Goal: Transaction & Acquisition: Subscribe to service/newsletter

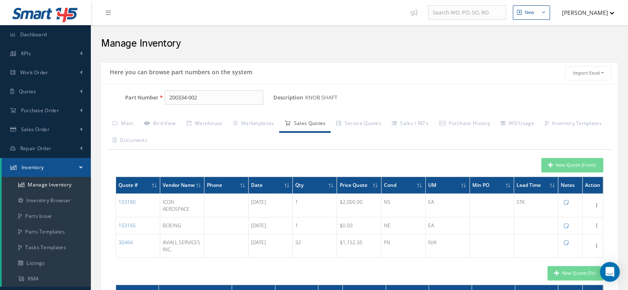
drag, startPoint x: 208, startPoint y: 101, endPoint x: 124, endPoint y: 97, distance: 83.9
click at [129, 97] on div "Part Number 200334-002" at bounding box center [187, 97] width 172 height 15
click at [192, 114] on link "CA3140AT IC" at bounding box center [267, 118] width 204 height 11
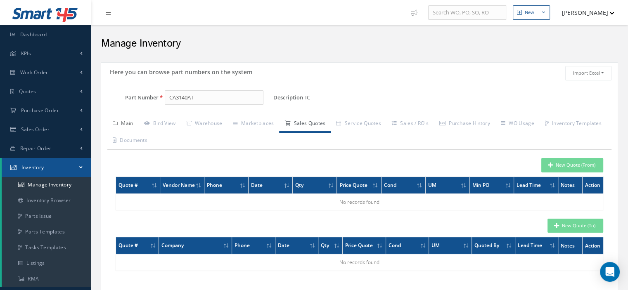
type input "CA3140AT"
click at [126, 126] on link "Main" at bounding box center [122, 124] width 31 height 17
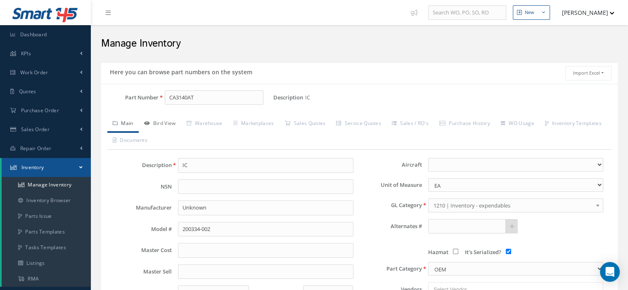
click at [172, 128] on link "Bird View" at bounding box center [160, 124] width 43 height 17
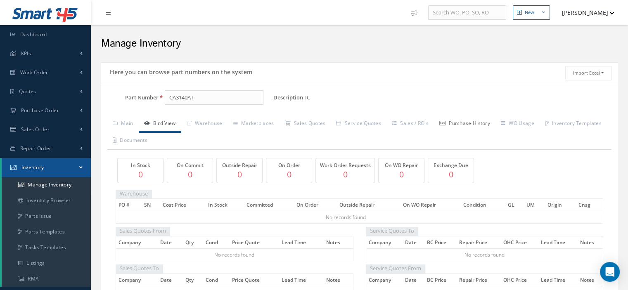
click at [467, 126] on link "Purchase History" at bounding box center [465, 124] width 62 height 17
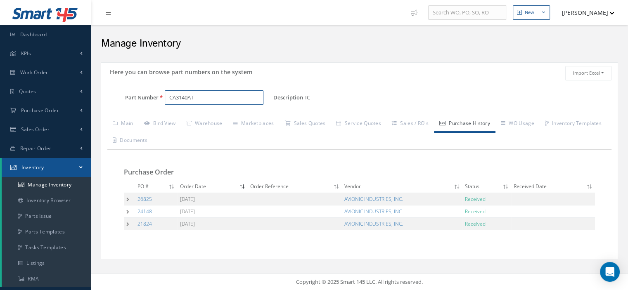
drag, startPoint x: 190, startPoint y: 94, endPoint x: 167, endPoint y: 93, distance: 22.7
click at [167, 93] on input "CA3140AT" at bounding box center [214, 97] width 99 height 15
click at [36, 71] on span "Work Order" at bounding box center [34, 72] width 28 height 7
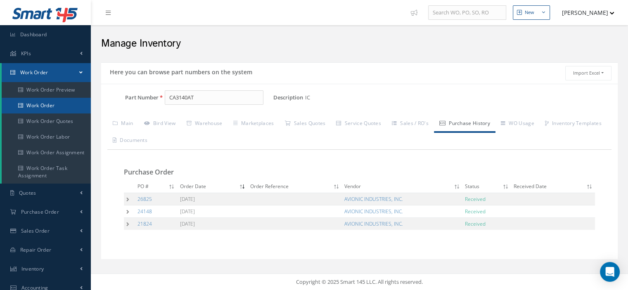
click at [54, 108] on link "Work Order" at bounding box center [46, 106] width 89 height 16
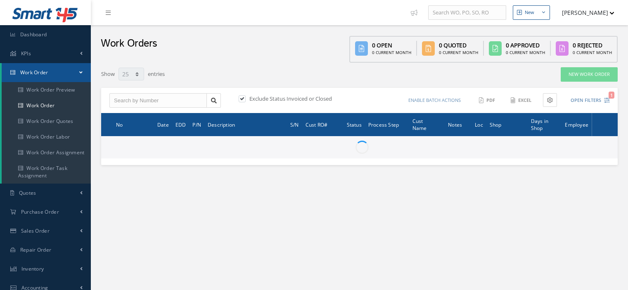
select select "25"
click at [139, 100] on input "text" at bounding box center [157, 100] width 97 height 15
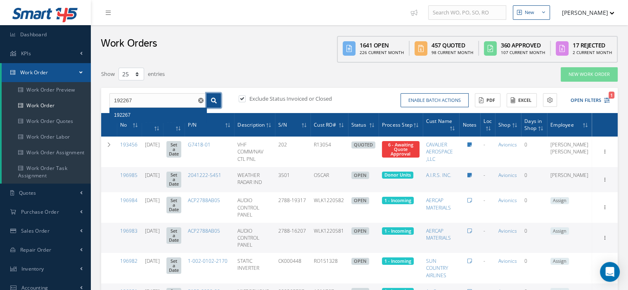
click at [211, 100] on icon at bounding box center [214, 101] width 6 height 6
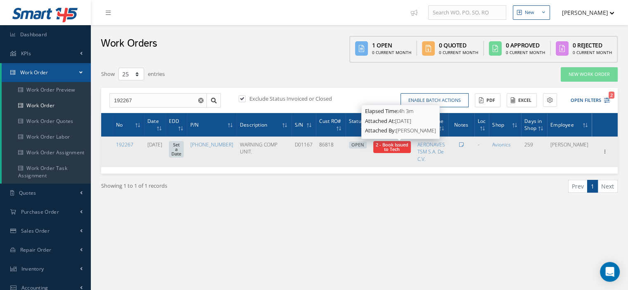
click at [400, 146] on span "2 - Book Issued to Tech" at bounding box center [392, 147] width 33 height 11
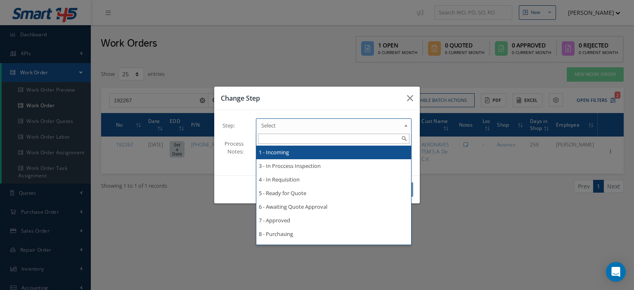
click at [390, 125] on span "Select" at bounding box center [331, 126] width 140 height 10
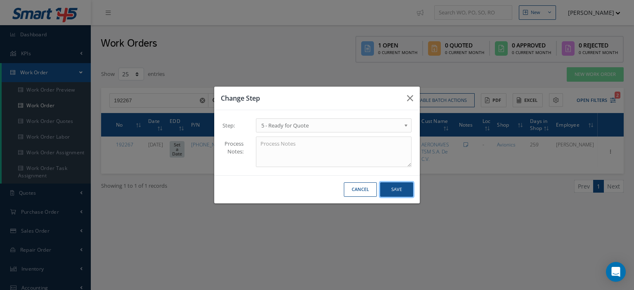
click at [386, 190] on button "Save" at bounding box center [396, 190] width 33 height 14
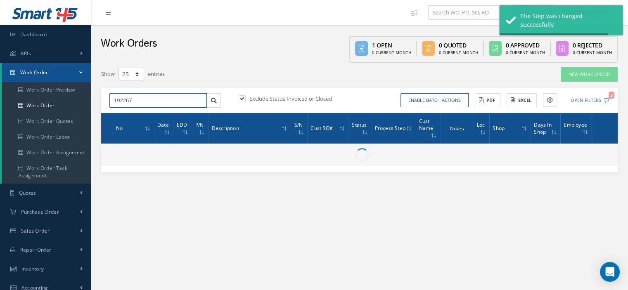
click at [100, 95] on div "Show 10 25 50 100 entries New Work Order 192267 192267 Exclude Status Invoiced …" at bounding box center [359, 120] width 529 height 106
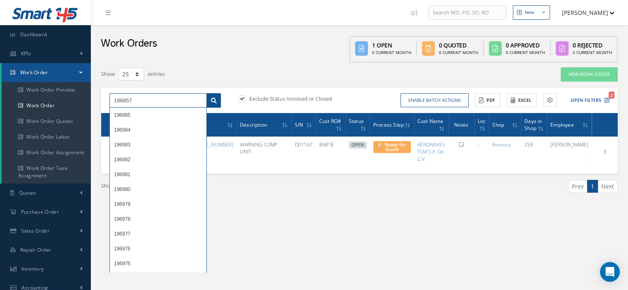
type input "196857"
click at [211, 99] on icon at bounding box center [214, 101] width 6 height 6
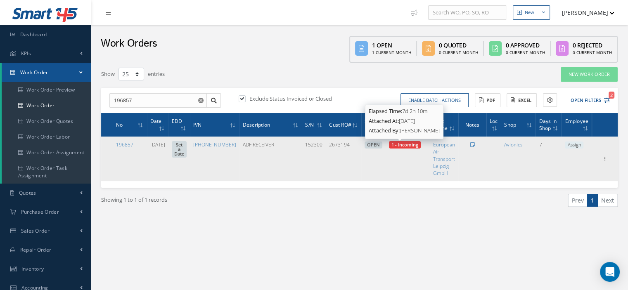
click at [401, 147] on span "1 - Incoming" at bounding box center [404, 145] width 27 height 6
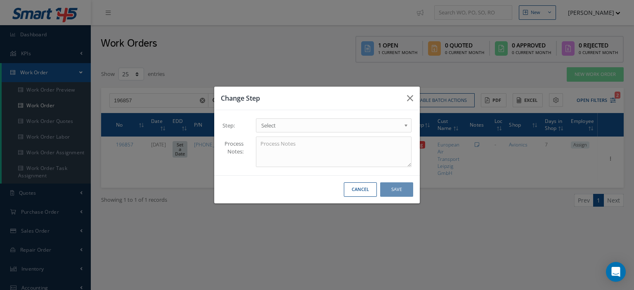
click at [391, 126] on span "Select" at bounding box center [331, 126] width 140 height 10
click at [386, 189] on button "Save" at bounding box center [396, 190] width 33 height 14
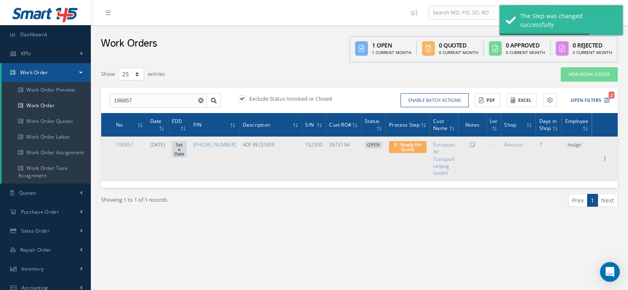
click at [573, 144] on span "Assign" at bounding box center [574, 145] width 19 height 7
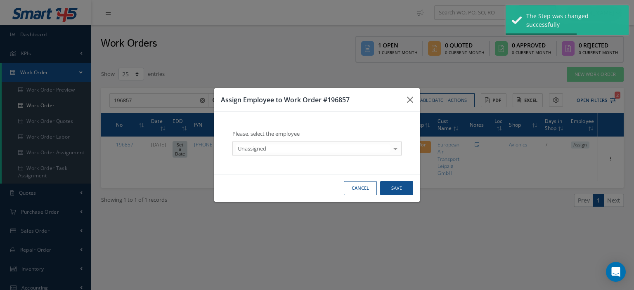
click at [396, 147] on div at bounding box center [396, 149] width 12 height 14
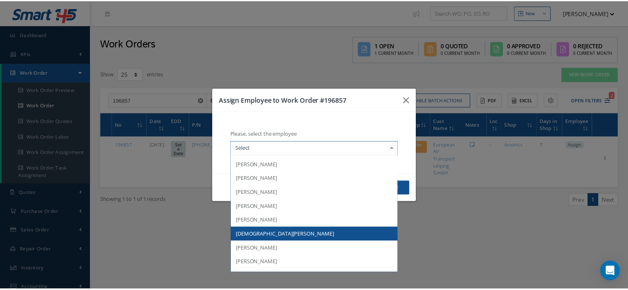
scroll to position [121, 0]
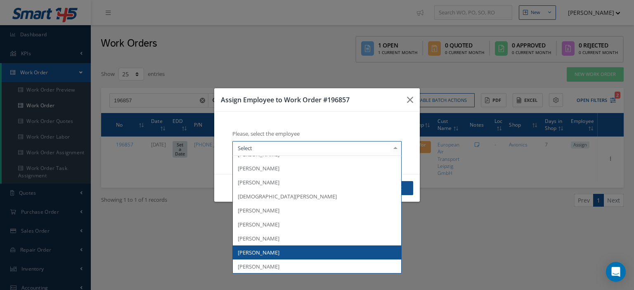
click at [308, 250] on span "[PERSON_NAME]" at bounding box center [317, 253] width 168 height 14
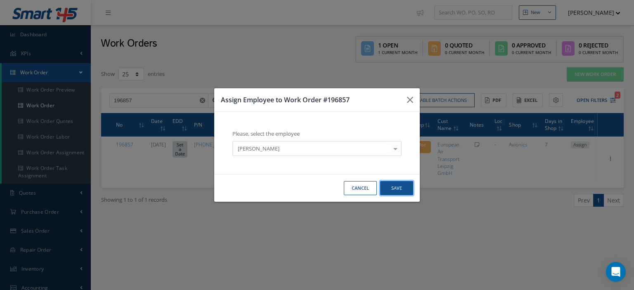
click at [392, 190] on button "Save" at bounding box center [396, 188] width 33 height 14
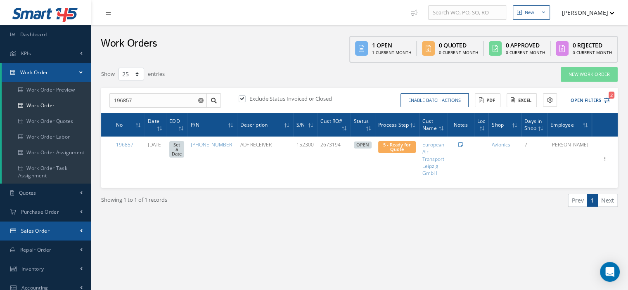
scroll to position [83, 0]
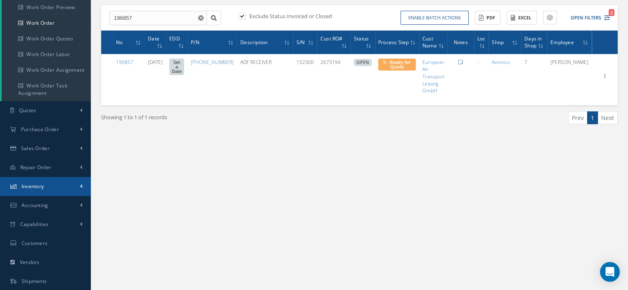
click at [47, 191] on link "Inventory" at bounding box center [45, 186] width 91 height 19
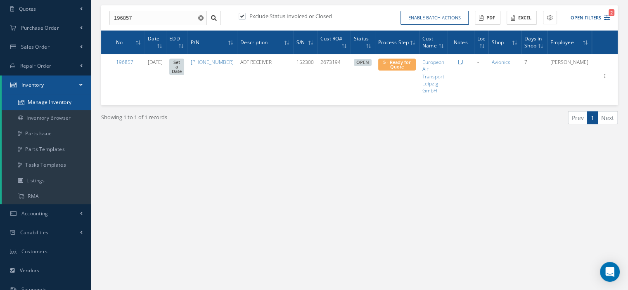
click at [54, 105] on link "Manage Inventory" at bounding box center [46, 103] width 89 height 16
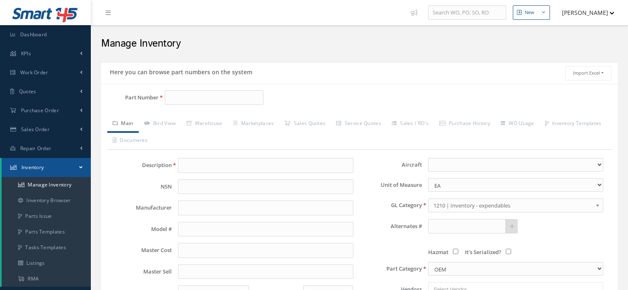
click at [187, 100] on input "Part Number" at bounding box center [214, 97] width 99 height 15
type input "007405"
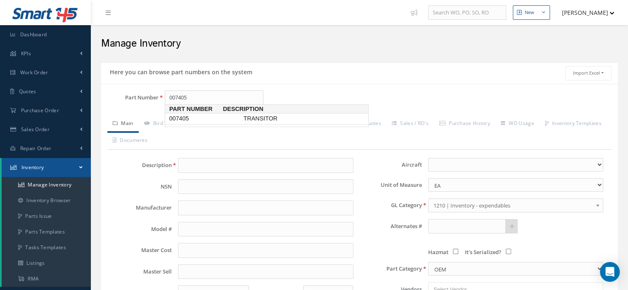
click at [203, 119] on span "007405" at bounding box center [205, 118] width 74 height 9
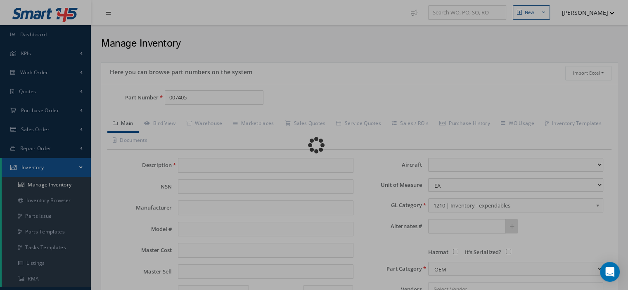
type input "TRANSITOR"
type input "GE AVIATION"
type input "0.00"
select select
type textarea "FOR P/N: 707760-4"
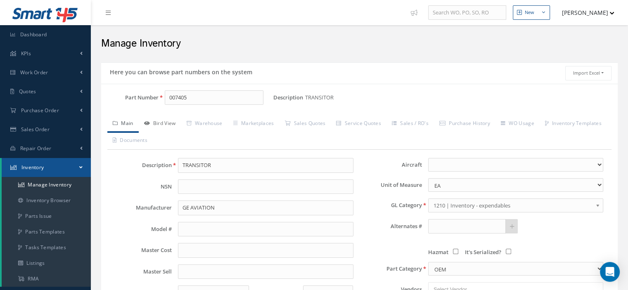
click at [165, 126] on link "Bird View" at bounding box center [160, 124] width 43 height 17
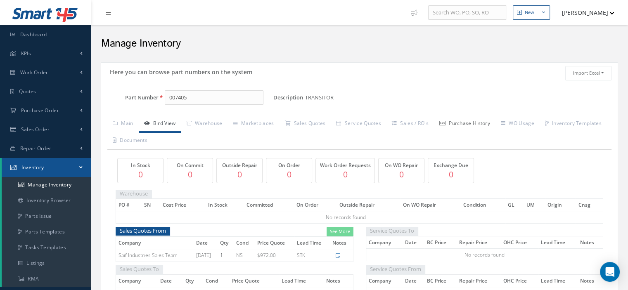
click at [477, 117] on link "Purchase History" at bounding box center [465, 124] width 62 height 17
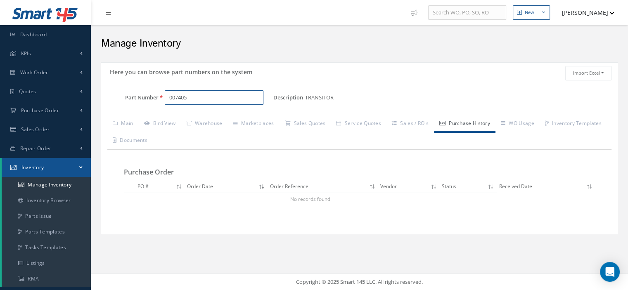
drag, startPoint x: 195, startPoint y: 98, endPoint x: 152, endPoint y: 99, distance: 42.5
click at [152, 99] on div "Part Number 007405" at bounding box center [187, 97] width 172 height 15
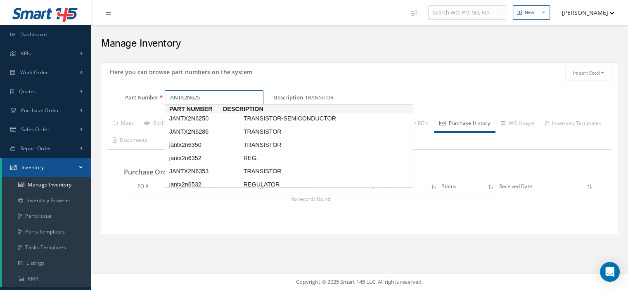
type input "JANTX2N6250"
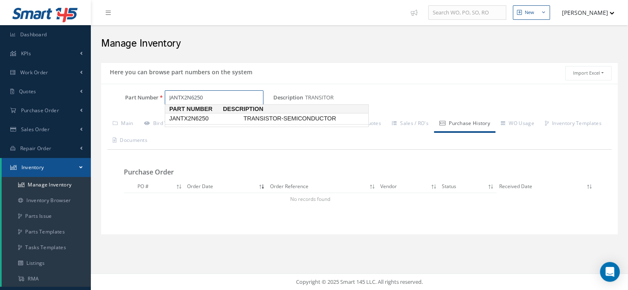
click at [216, 116] on span "JANTX2N6250" at bounding box center [205, 118] width 74 height 9
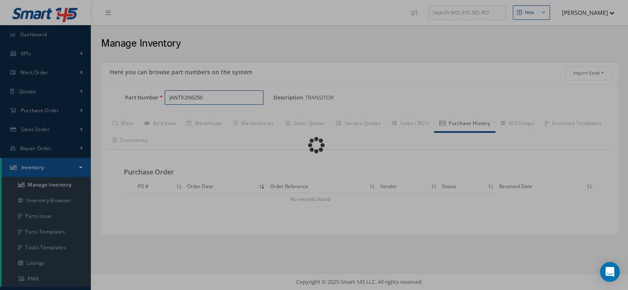
type input "TRANSISTOR-SEMICONDUCTOR"
select select
type textarea "P/N 707760-4 -- Aura 11/14/2024 08:02AM"
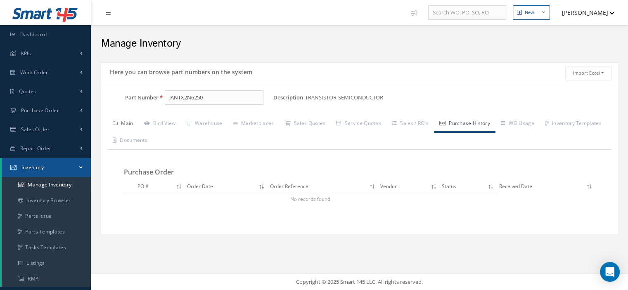
click at [127, 125] on link "Main" at bounding box center [122, 124] width 31 height 17
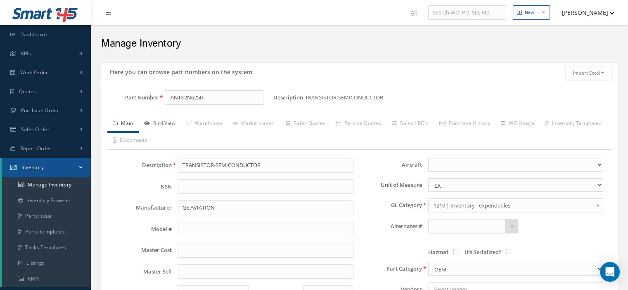
click at [162, 122] on link "Bird View" at bounding box center [160, 124] width 43 height 17
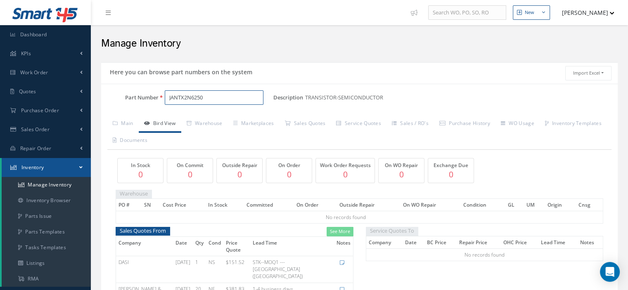
drag, startPoint x: 183, startPoint y: 97, endPoint x: 145, endPoint y: 92, distance: 39.1
click at [145, 92] on div "Part Number JANTX2N6250" at bounding box center [187, 97] width 172 height 15
click at [210, 124] on link "Warehouse" at bounding box center [204, 124] width 47 height 17
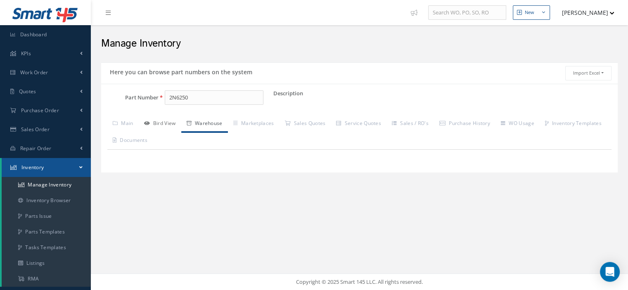
click at [162, 123] on link "Bird View" at bounding box center [160, 124] width 43 height 17
click at [131, 124] on link "Main" at bounding box center [122, 124] width 31 height 17
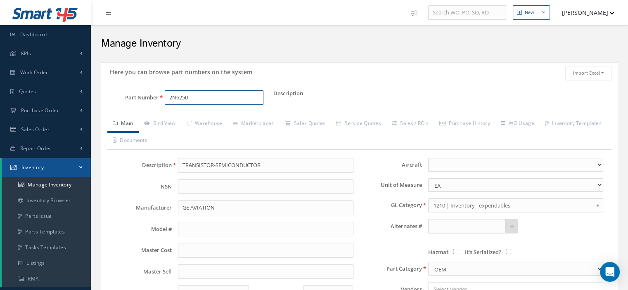
click at [167, 97] on input "2N6250" at bounding box center [214, 97] width 99 height 15
type input "JANTX2N6250"
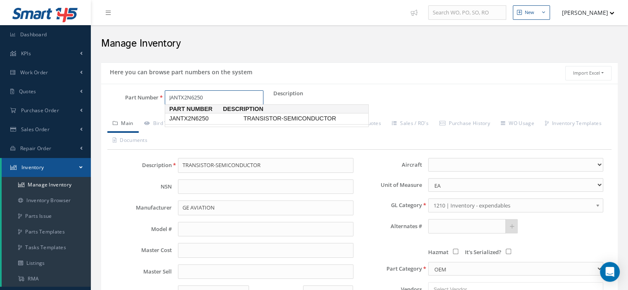
click at [184, 120] on span "JANTX2N6250" at bounding box center [205, 118] width 74 height 9
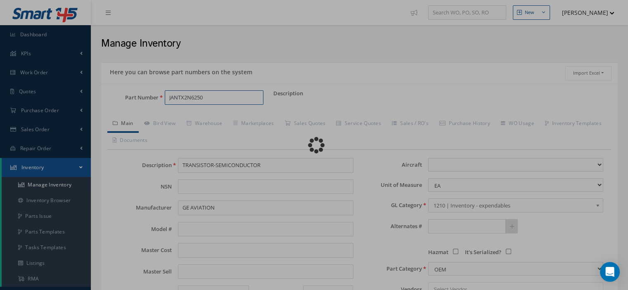
select select
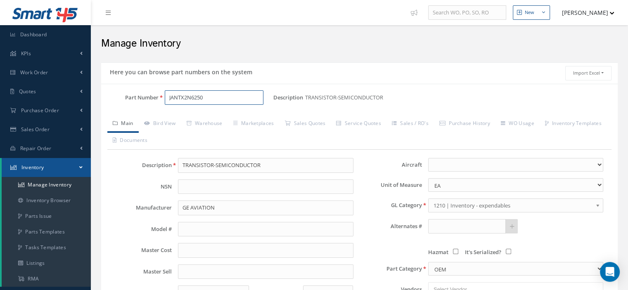
drag, startPoint x: 207, startPoint y: 99, endPoint x: 165, endPoint y: 100, distance: 42.1
click at [164, 101] on div "JANTX2N6250" at bounding box center [216, 97] width 115 height 15
click at [263, 126] on link "Marketplaces" at bounding box center [254, 124] width 52 height 17
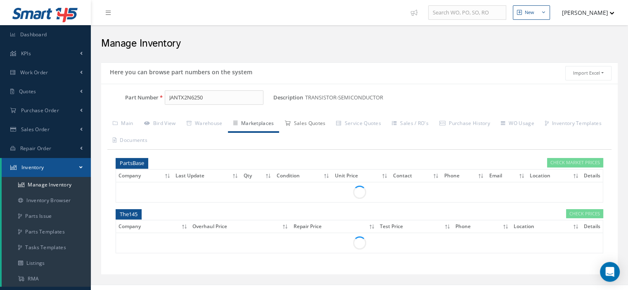
click at [296, 124] on link "Sales Quotes" at bounding box center [305, 124] width 52 height 17
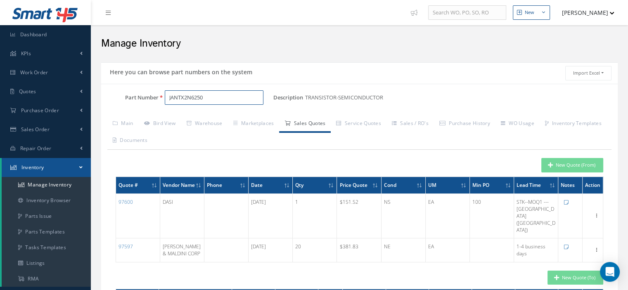
drag, startPoint x: 220, startPoint y: 99, endPoint x: 173, endPoint y: 90, distance: 47.5
click at [173, 90] on input "JANTX2N6250" at bounding box center [214, 97] width 99 height 15
click at [212, 95] on input "JANTX2N6250" at bounding box center [214, 97] width 99 height 15
drag, startPoint x: 211, startPoint y: 95, endPoint x: 164, endPoint y: 95, distance: 47.9
click at [164, 95] on div "JANTX2N6250" at bounding box center [216, 97] width 115 height 15
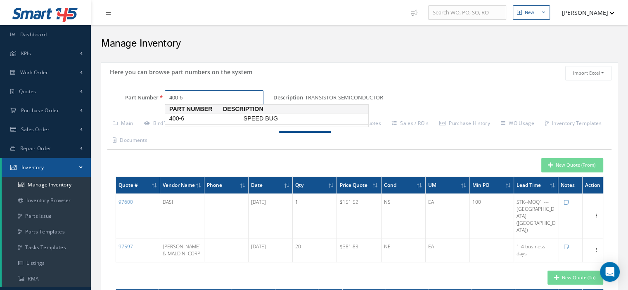
click at [206, 119] on span "400-6" at bounding box center [205, 118] width 74 height 9
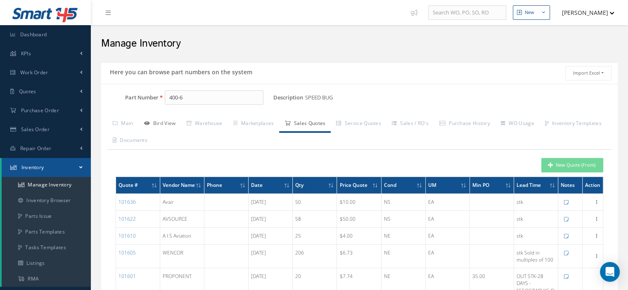
click at [167, 117] on link "Bird View" at bounding box center [160, 124] width 43 height 17
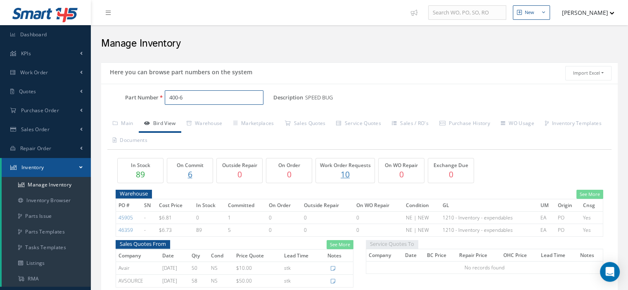
drag, startPoint x: 189, startPoint y: 100, endPoint x: 168, endPoint y: 96, distance: 21.1
click at [168, 96] on input "400-6" at bounding box center [214, 97] width 99 height 15
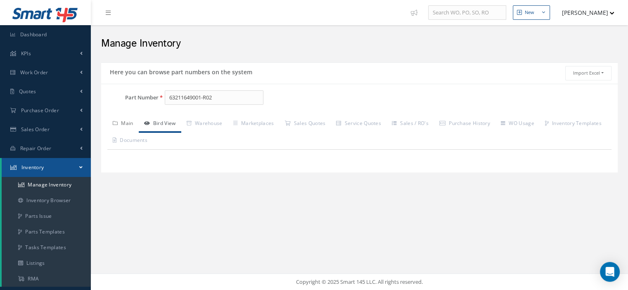
click at [129, 126] on link "Main" at bounding box center [122, 124] width 31 height 17
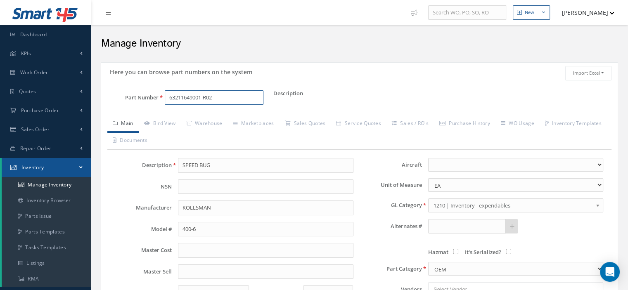
drag, startPoint x: 218, startPoint y: 97, endPoint x: 166, endPoint y: 98, distance: 52.0
click at [166, 98] on input "63211649001-R02" at bounding box center [214, 97] width 99 height 15
click at [74, 165] on link "Inventory" at bounding box center [46, 167] width 89 height 19
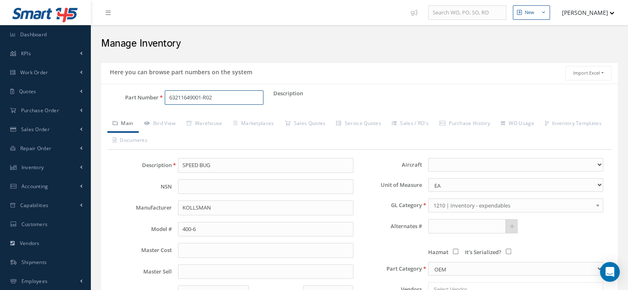
drag, startPoint x: 223, startPoint y: 100, endPoint x: 180, endPoint y: 100, distance: 42.5
click at [180, 100] on input "63211649001-R02" at bounding box center [214, 97] width 99 height 15
type input "6"
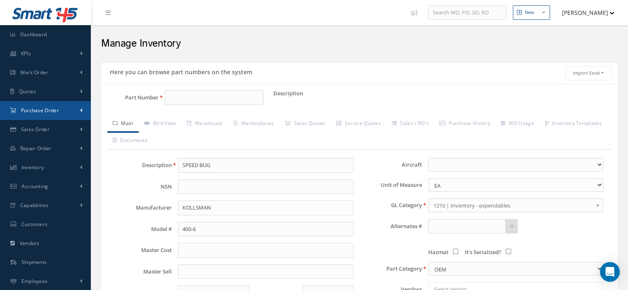
click at [54, 112] on span "Purchase Order" at bounding box center [40, 110] width 38 height 7
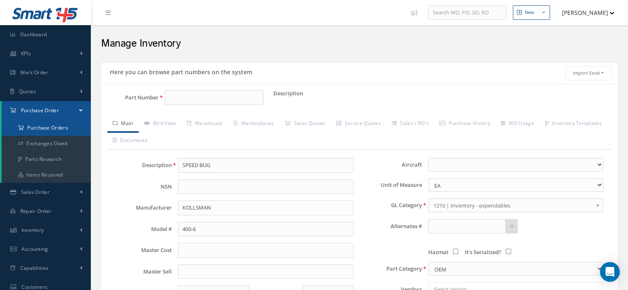
click at [51, 124] on a=1&status_id=2&status_id=3&status_id=5&collapsedFilters"] "Purchase Orders" at bounding box center [46, 128] width 89 height 16
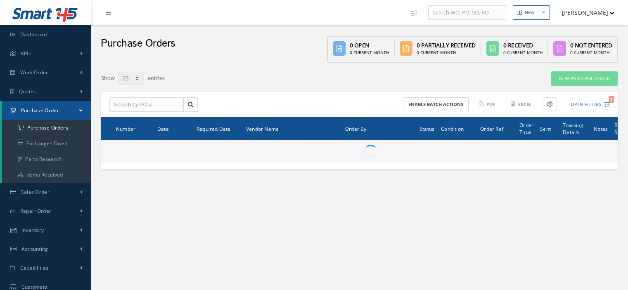
select select "25"
click at [137, 97] on div "Enable batch actions ACTIONS Receive Payments None No elements found. List is e…" at bounding box center [359, 105] width 517 height 26
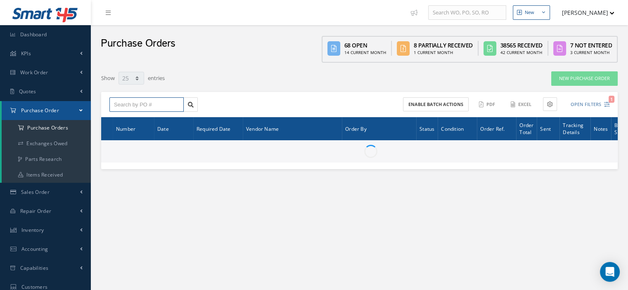
click at [138, 107] on input "text" at bounding box center [146, 104] width 74 height 15
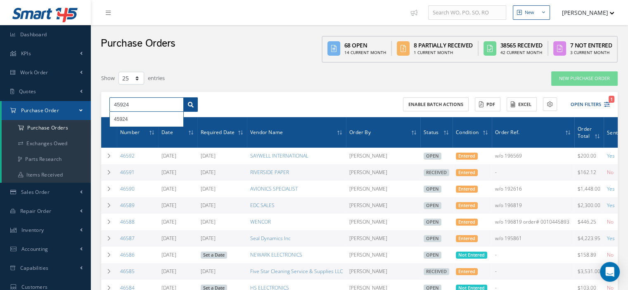
type input "45924"
click at [197, 102] on link at bounding box center [190, 104] width 14 height 15
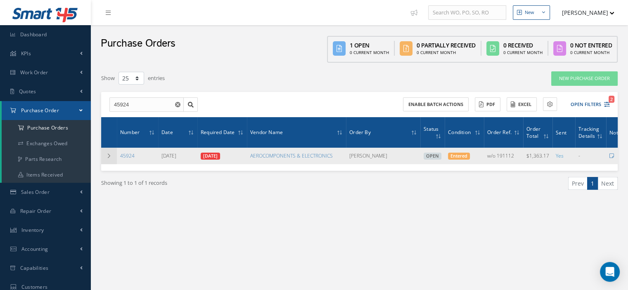
click at [109, 158] on td at bounding box center [109, 156] width 16 height 17
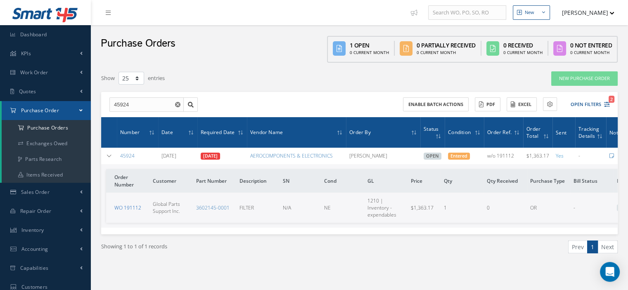
click at [137, 204] on link "WO 191112" at bounding box center [127, 207] width 27 height 7
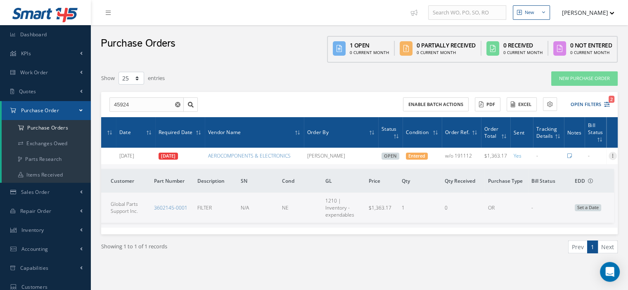
click at [609, 156] on icon at bounding box center [613, 155] width 8 height 7
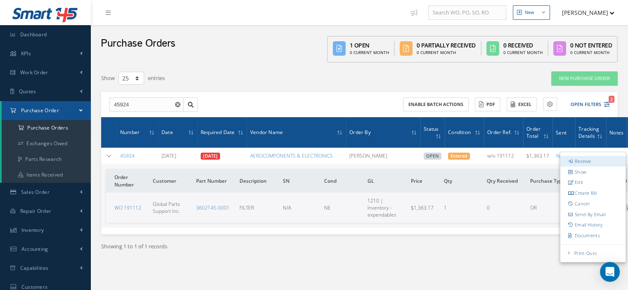
click at [593, 158] on link "Receive" at bounding box center [592, 161] width 65 height 11
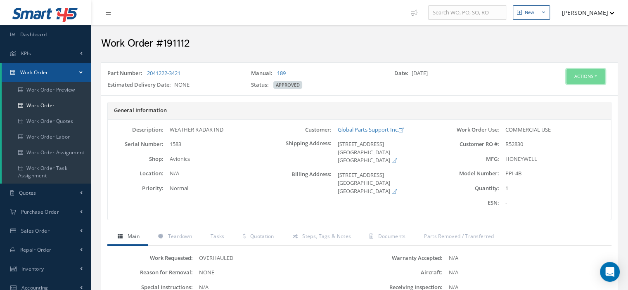
click at [596, 77] on button "Actions" at bounding box center [586, 76] width 38 height 14
click at [569, 122] on link "Part Issue" at bounding box center [573, 125] width 66 height 11
click at [597, 74] on button "Actions" at bounding box center [586, 76] width 38 height 14
click at [563, 123] on link "Part Issue" at bounding box center [573, 125] width 66 height 11
click at [598, 77] on button "Actions" at bounding box center [586, 76] width 38 height 14
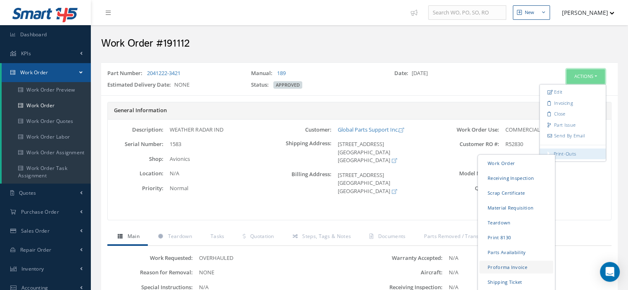
scroll to position [83, 0]
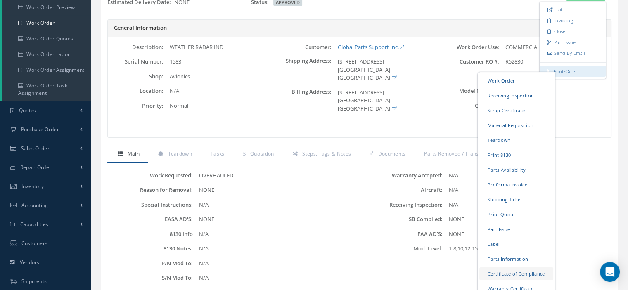
click at [509, 270] on link "Certificate of Compliance" at bounding box center [516, 274] width 74 height 13
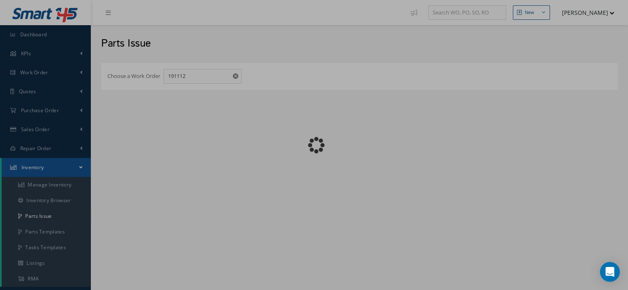
checkbox input "false"
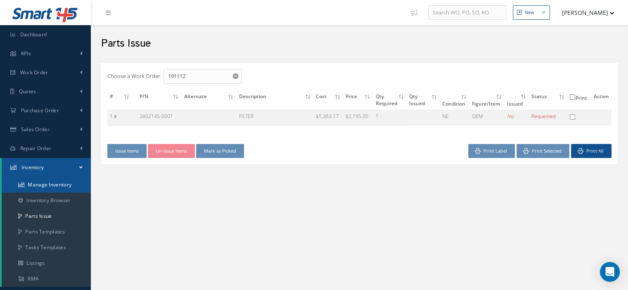
click at [66, 187] on link "Manage Inventory" at bounding box center [46, 185] width 89 height 16
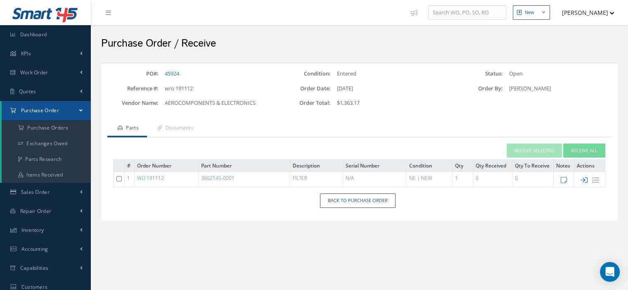
click at [585, 179] on icon at bounding box center [584, 180] width 7 height 7
type input "[DATE]"
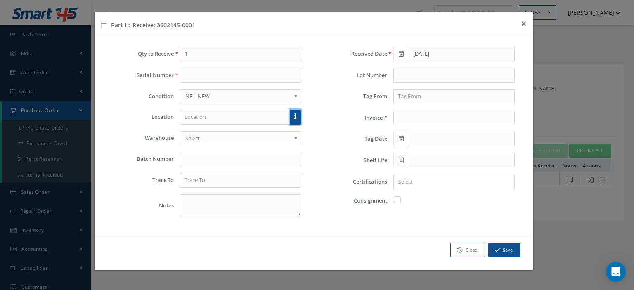
click at [297, 119] on link at bounding box center [295, 117] width 11 height 15
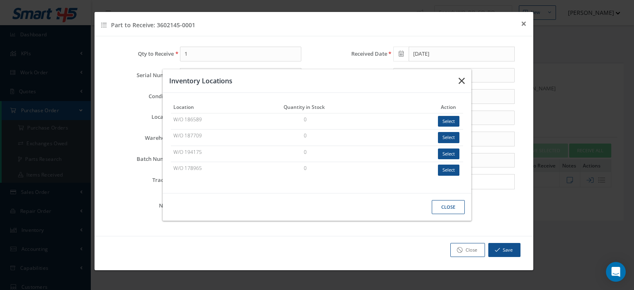
click at [458, 81] on button "button" at bounding box center [461, 80] width 19 height 23
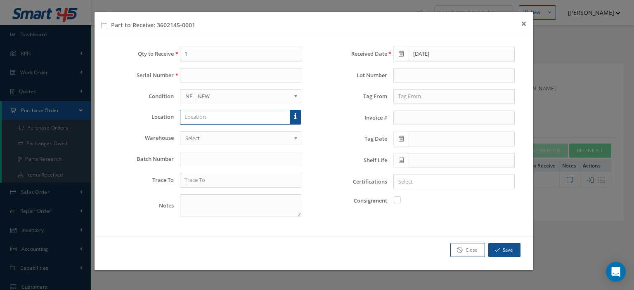
click at [217, 120] on input "text" at bounding box center [235, 117] width 110 height 15
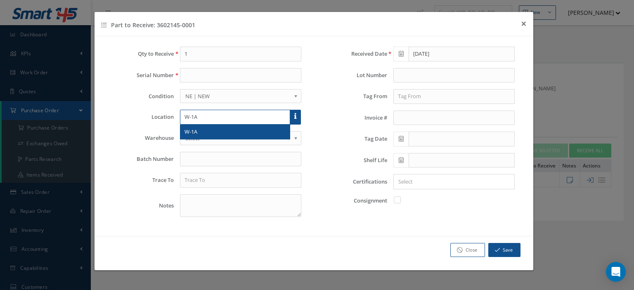
type input "W-1A"
click at [237, 132] on div "W-1A" at bounding box center [235, 132] width 101 height 8
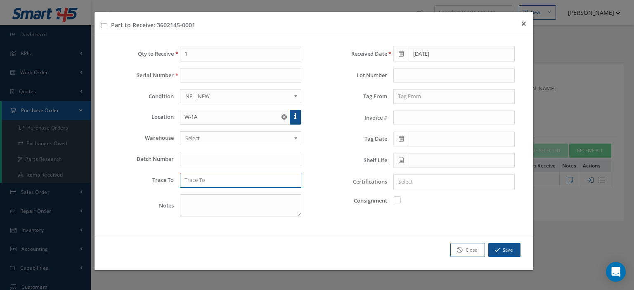
click at [224, 180] on input "text" at bounding box center [240, 180] width 121 height 15
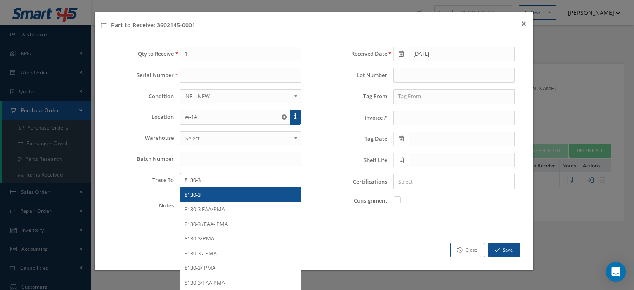
type input "8130-3"
click at [223, 188] on div "8130-3" at bounding box center [240, 195] width 121 height 15
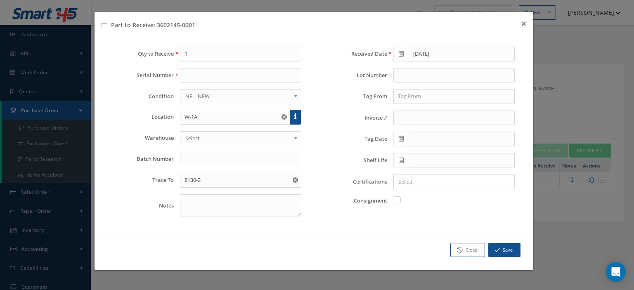
click at [401, 199] on label at bounding box center [402, 199] width 2 height 7
click at [400, 199] on input "checkbox" at bounding box center [397, 199] width 5 height 5
checkbox input "true"
click at [512, 251] on button "Save" at bounding box center [504, 250] width 32 height 14
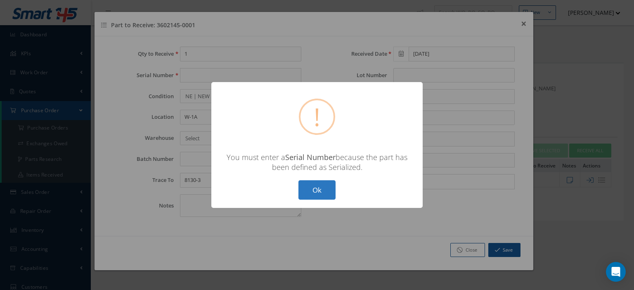
click at [328, 193] on button "Ok" at bounding box center [317, 189] width 37 height 19
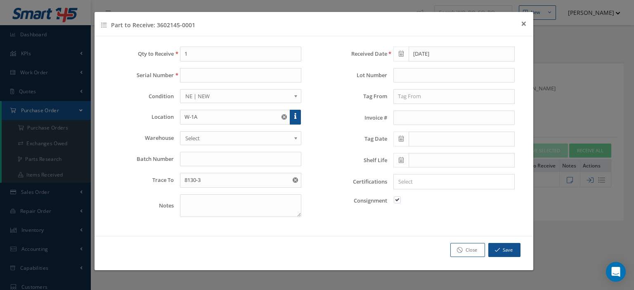
drag, startPoint x: 178, startPoint y: 26, endPoint x: 158, endPoint y: 27, distance: 19.9
click at [158, 27] on div "Part to Receive: 3602145-0001 × Close" at bounding box center [314, 24] width 439 height 24
click at [201, 23] on div "Part to Receive: 3602145-0001 × Close" at bounding box center [314, 24] width 439 height 24
click at [197, 24] on div "Part to Receive: 3602145-0001 × Close" at bounding box center [314, 24] width 439 height 24
drag, startPoint x: 197, startPoint y: 24, endPoint x: 156, endPoint y: 26, distance: 40.5
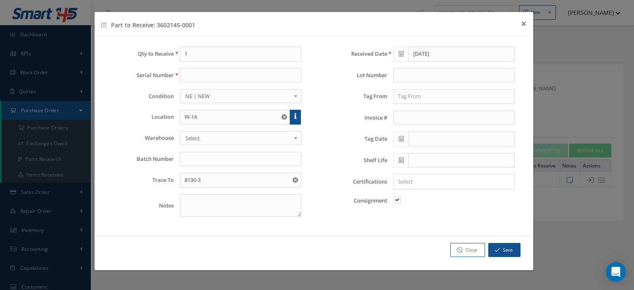
click at [156, 26] on div "Part to Receive: 3602145-0001 × Close" at bounding box center [314, 24] width 439 height 24
copy h4 "3602145-0001"
click at [520, 23] on button "× Close" at bounding box center [524, 23] width 19 height 23
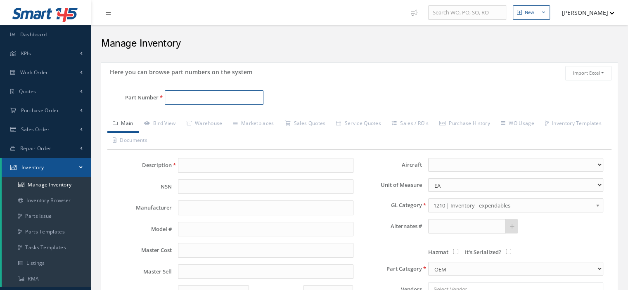
click at [183, 100] on input "Part Number" at bounding box center [214, 97] width 99 height 15
paste input "3602145-0001"
type input "3602145-0001"
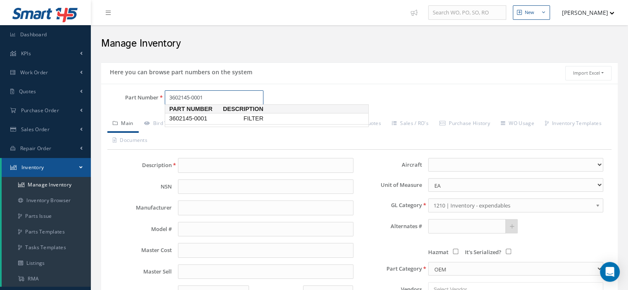
click at [203, 122] on span "3602145-0001" at bounding box center [205, 118] width 74 height 9
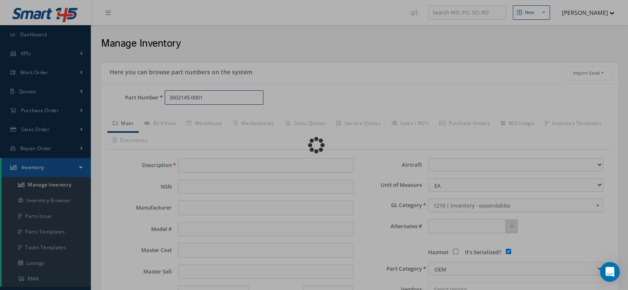
type input "FILTER"
type input "HONEYWELL"
type input "3602145-0001"
type input "0.00"
select select
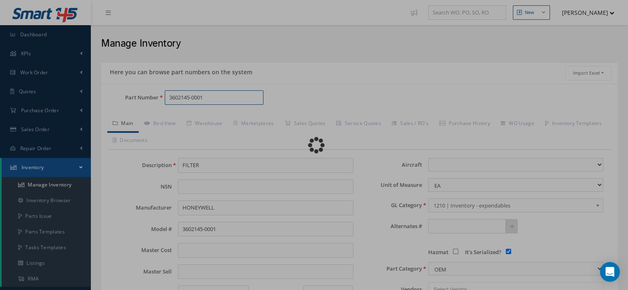
checkbox input "true"
type textarea "FOR P/N 2041222-2451 & 0426"
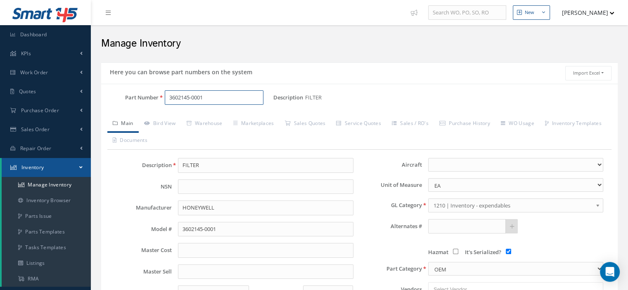
type input "3602145-0001"
click at [509, 249] on input "It's Serialized?" at bounding box center [508, 251] width 5 height 5
checkbox input "false"
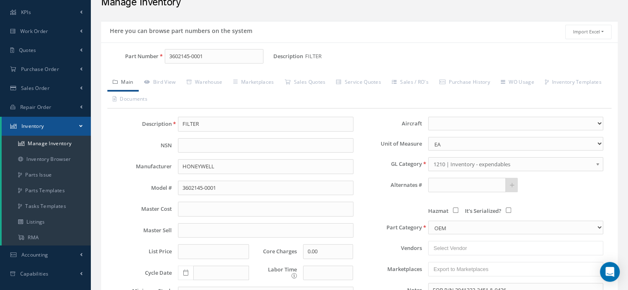
scroll to position [196, 0]
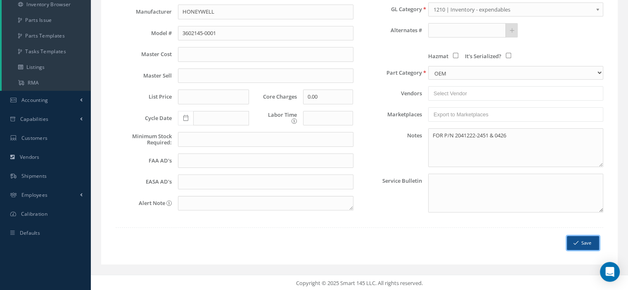
click at [582, 242] on button "Save" at bounding box center [583, 243] width 32 height 14
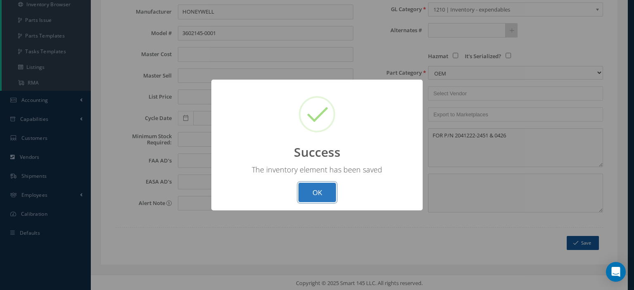
click at [328, 194] on button "OK" at bounding box center [318, 192] width 38 height 19
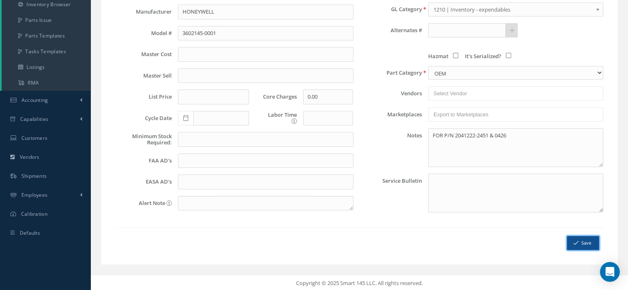
scroll to position [0, 0]
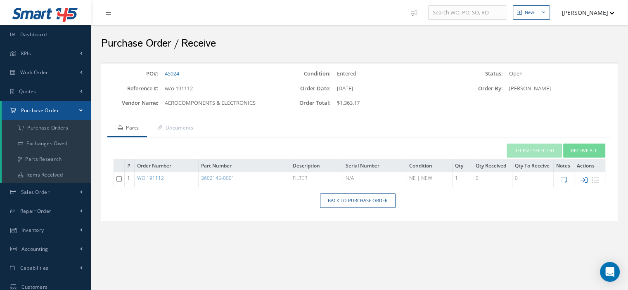
click at [581, 178] on icon at bounding box center [584, 180] width 7 height 7
type input "09/24/2025"
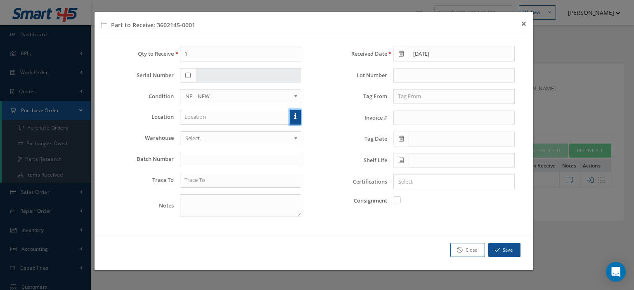
click at [295, 116] on icon at bounding box center [295, 116] width 2 height 6
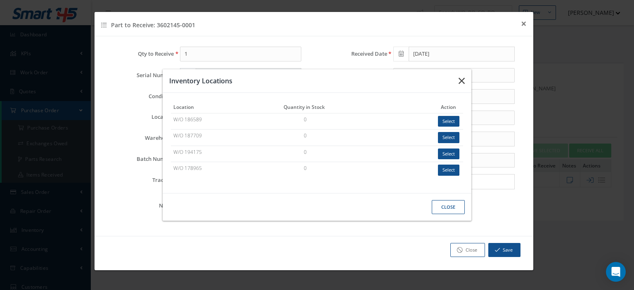
click at [464, 82] on icon "button" at bounding box center [462, 81] width 6 height 10
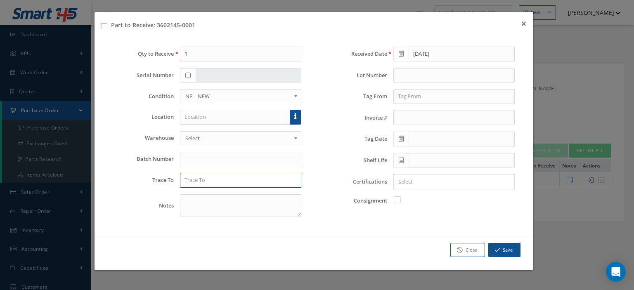
click at [247, 173] on input "text" at bounding box center [240, 180] width 121 height 15
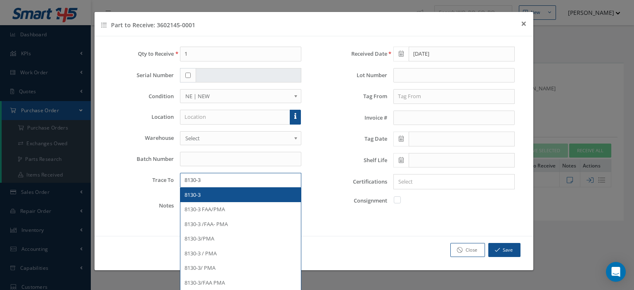
type input "8130-3"
click at [231, 191] on div "8130-3" at bounding box center [241, 195] width 112 height 8
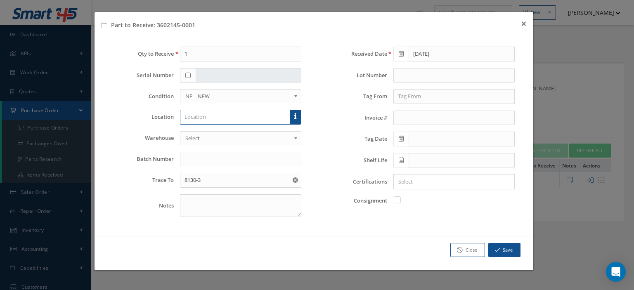
click at [210, 119] on input "text" at bounding box center [235, 117] width 110 height 15
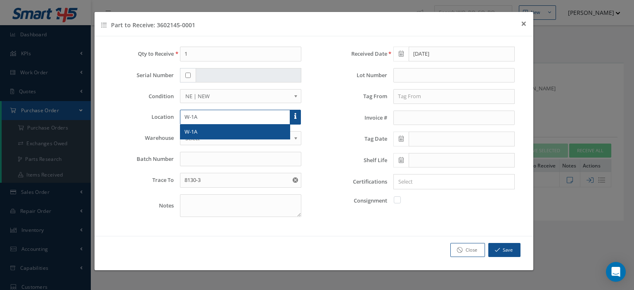
type input "W-1A"
click at [283, 126] on div "W-1A" at bounding box center [234, 132] width 109 height 15
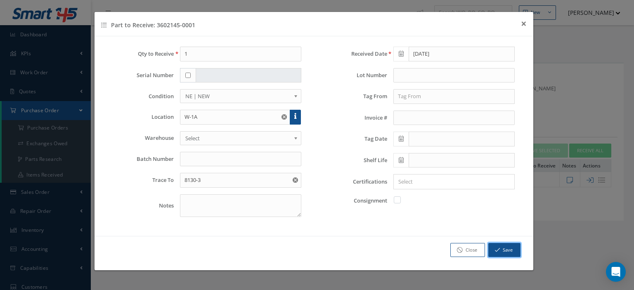
click at [496, 248] on icon "button" at bounding box center [497, 250] width 5 height 6
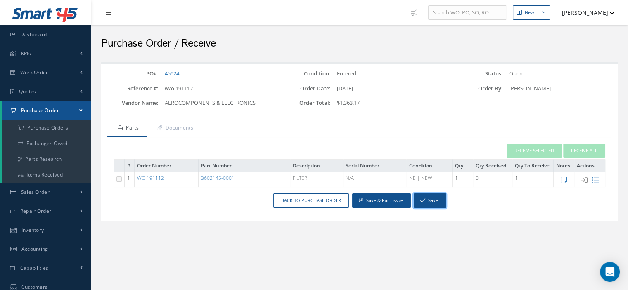
click at [424, 199] on button "Save" at bounding box center [430, 201] width 32 height 14
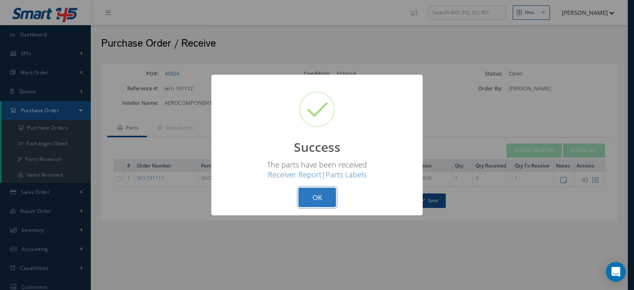
click at [307, 204] on button "OK" at bounding box center [318, 197] width 38 height 19
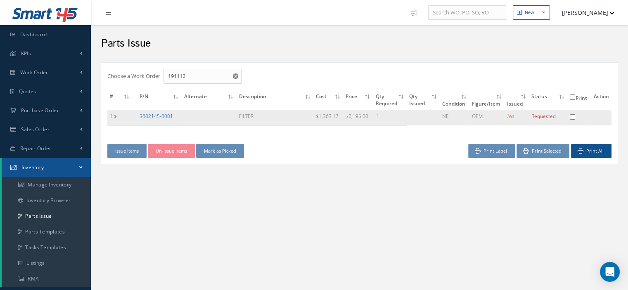
click at [144, 115] on link "3602145-0001" at bounding box center [156, 116] width 33 height 7
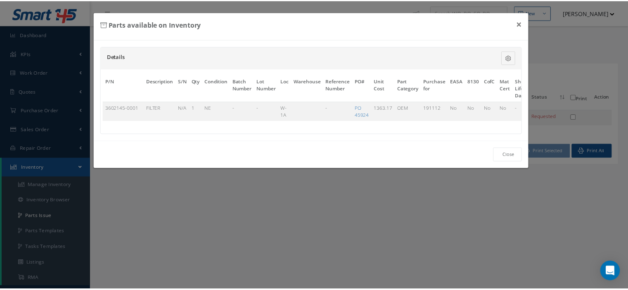
scroll to position [0, 56]
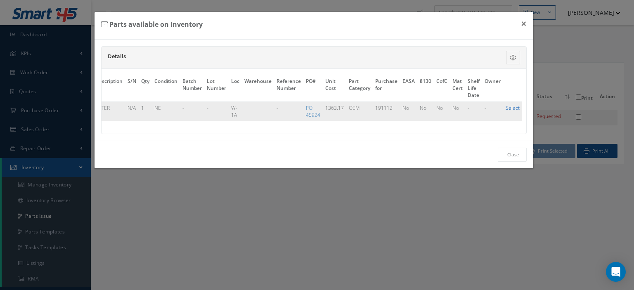
click at [507, 109] on link "Select" at bounding box center [513, 107] width 14 height 7
checkbox input "true"
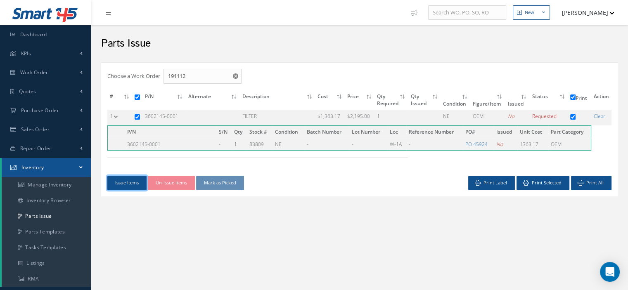
click at [124, 185] on button "Issue Items" at bounding box center [126, 183] width 39 height 14
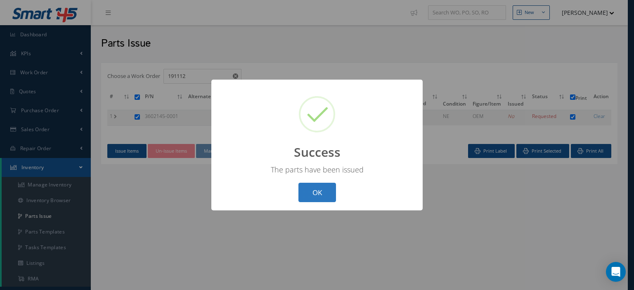
click at [327, 186] on button "OK" at bounding box center [318, 192] width 38 height 19
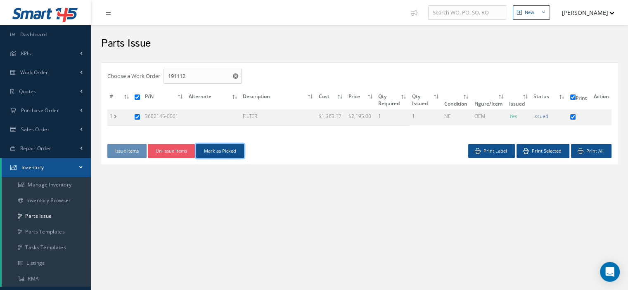
click at [234, 154] on button "Mark as Picked" at bounding box center [220, 151] width 48 height 14
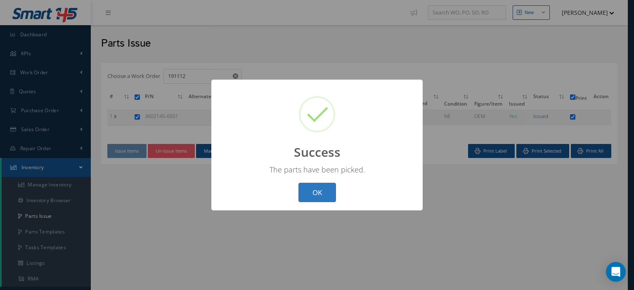
click at [318, 186] on button "OK" at bounding box center [318, 192] width 38 height 19
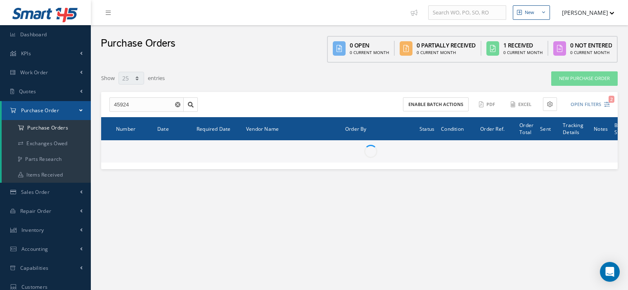
select select "25"
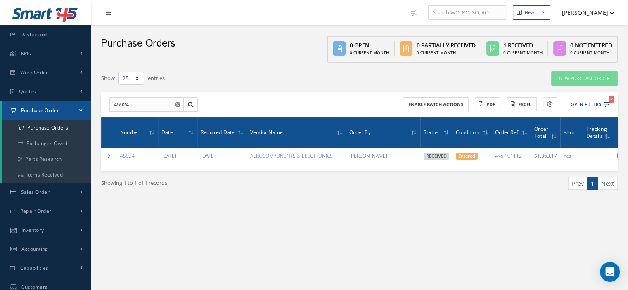
click at [74, 111] on link "Purchase Order" at bounding box center [46, 110] width 89 height 19
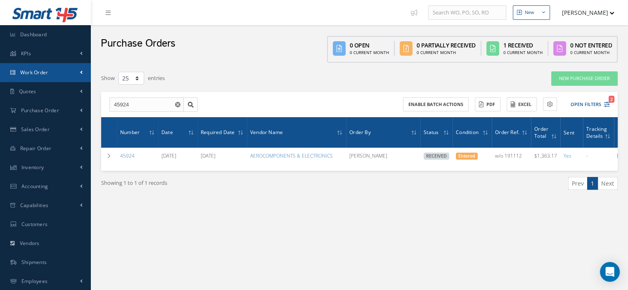
click at [47, 76] on link "Work Order" at bounding box center [45, 72] width 91 height 19
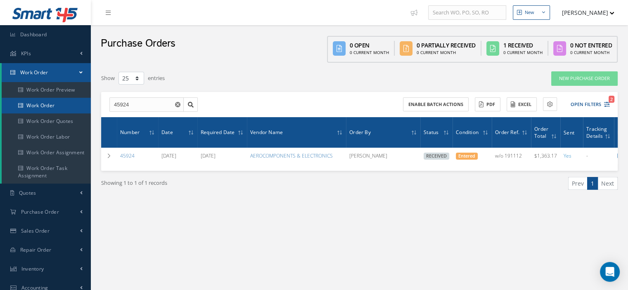
click at [53, 105] on link "Work Order" at bounding box center [46, 106] width 89 height 16
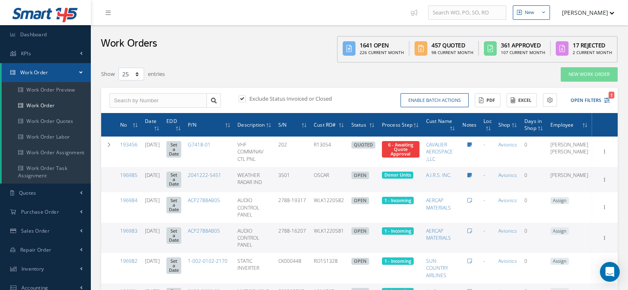
select select "25"
click at [171, 104] on input "text" at bounding box center [157, 100] width 97 height 15
type input "191112"
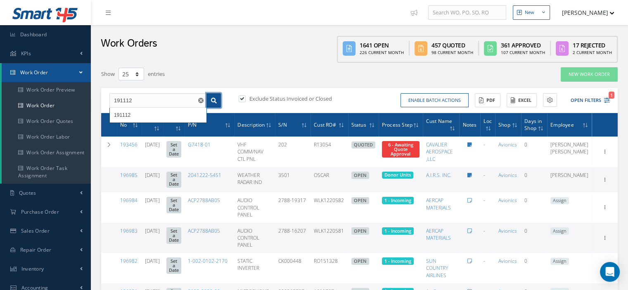
click at [213, 100] on icon at bounding box center [214, 101] width 6 height 6
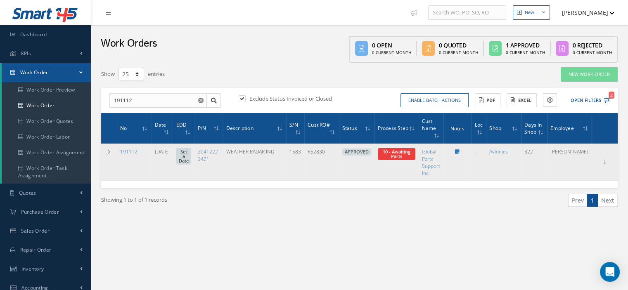
click at [419, 160] on td "Elapsed Time: 240d 4h 8m Attached At: [DATE] Attached By: [PERSON_NAME] 10 - Aw…" at bounding box center [397, 163] width 44 height 38
click at [415, 156] on span "Elapsed Time: 240d 4h 8m Attached At: [DATE] Attached By: [PERSON_NAME] 10 - Aw…" at bounding box center [397, 154] width 38 height 12
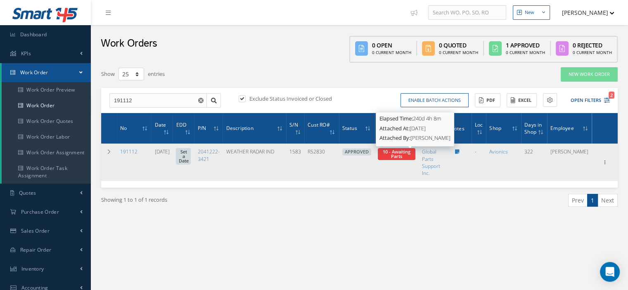
click at [410, 155] on span "10 - Awaiting Parts" at bounding box center [397, 154] width 28 height 11
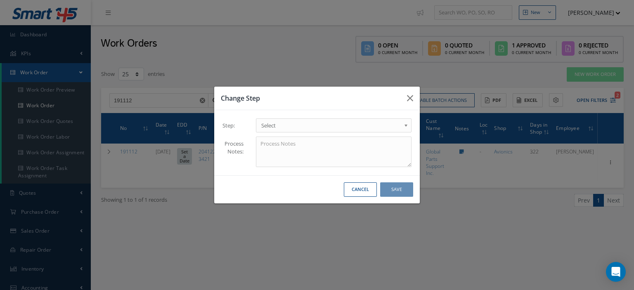
click at [388, 125] on span "Select" at bounding box center [331, 126] width 140 height 10
click at [393, 197] on div "Cancel Save" at bounding box center [317, 189] width 206 height 28
click at [394, 191] on button "Save" at bounding box center [396, 190] width 33 height 14
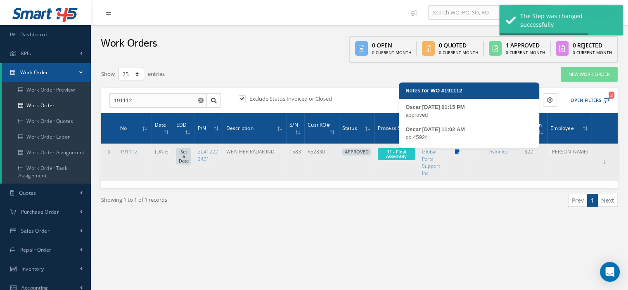
click at [460, 152] on icon at bounding box center [457, 151] width 5 height 5
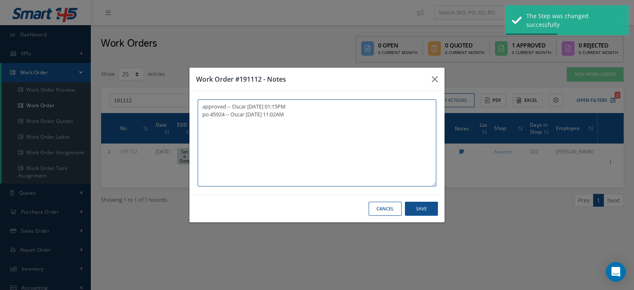
paste textarea "I already gave them to the technician"
type textarea "approved -- Oscar 01/16/2025 01:15PM po.45924 -- Oscar 01/27/2025 11:02AM I alr…"
click at [416, 204] on button "Save" at bounding box center [421, 209] width 33 height 14
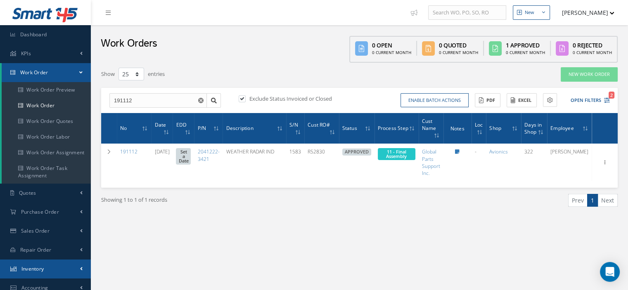
click at [42, 264] on link "Inventory" at bounding box center [45, 269] width 91 height 19
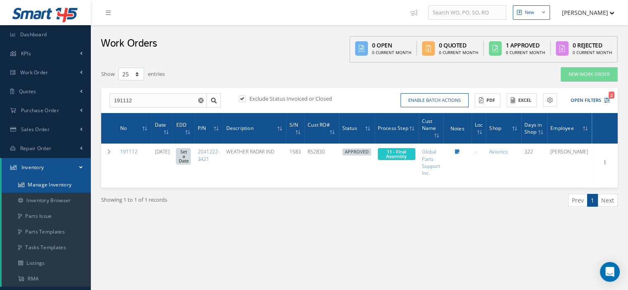
click at [41, 190] on link "Manage Inventory" at bounding box center [46, 185] width 89 height 16
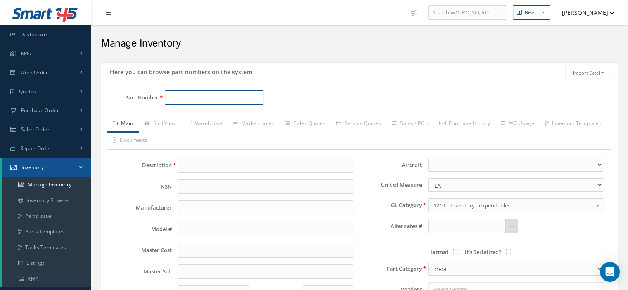
click at [186, 96] on input "Part Number" at bounding box center [214, 97] width 99 height 15
paste input "LA2E90808HM0100"
type input "LA2E90808HM0100"
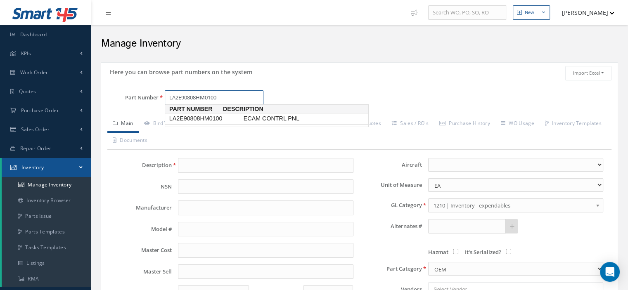
click at [218, 115] on span "LA2E90808HM0100" at bounding box center [205, 118] width 74 height 9
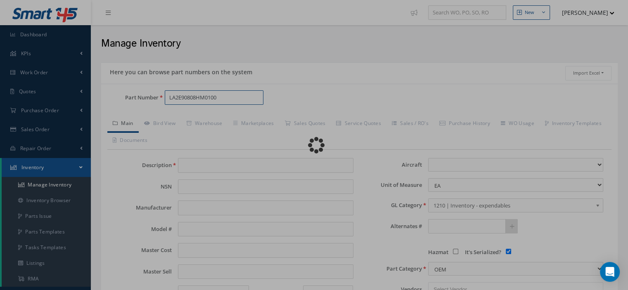
type input "ECAM CONTRL PNL"
type input "AIRBUS"
type input "LA2E90808HM0100"
type input "0.00"
select select
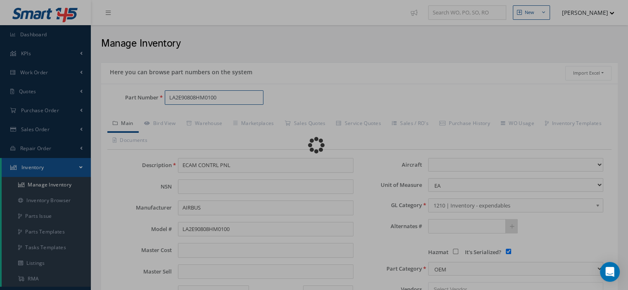
checkbox input "true"
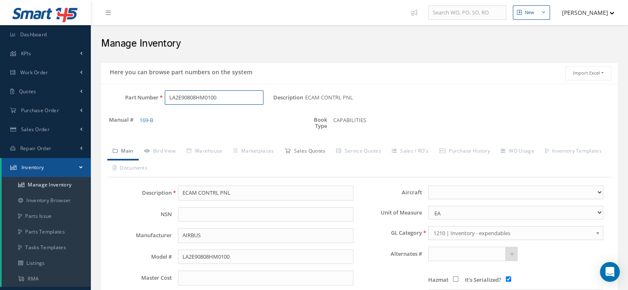
type input "LA2E90808HM0100"
click at [315, 152] on link "Sales Quotes" at bounding box center [305, 151] width 52 height 17
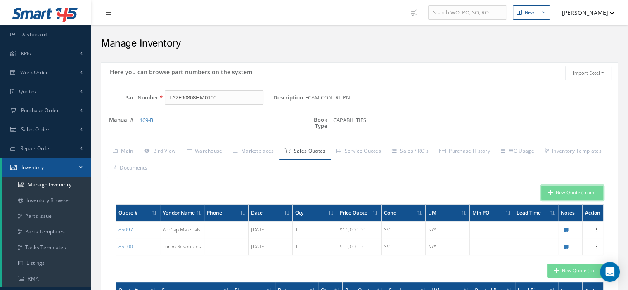
click at [588, 193] on button "New Quote (From)" at bounding box center [572, 193] width 62 height 14
type input "ECAM CONTRL PNL"
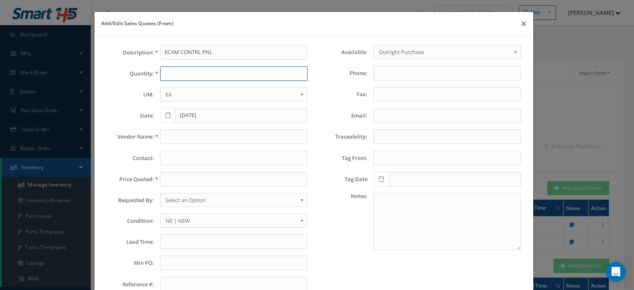
click at [170, 74] on input "text" at bounding box center [233, 73] width 147 height 15
type input "1"
click at [171, 130] on input "text" at bounding box center [233, 137] width 147 height 15
click at [162, 180] on input "text" at bounding box center [233, 179] width 147 height 15
paste input "9000.00"
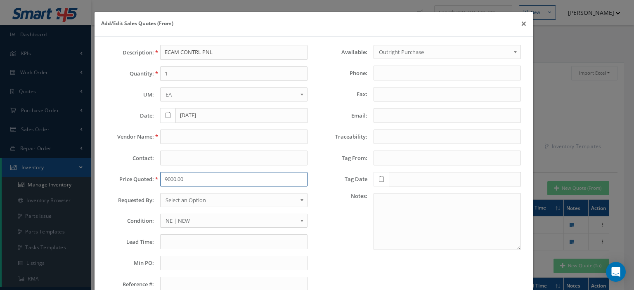
type input "9000.00"
click at [179, 136] on input "text" at bounding box center [233, 137] width 147 height 15
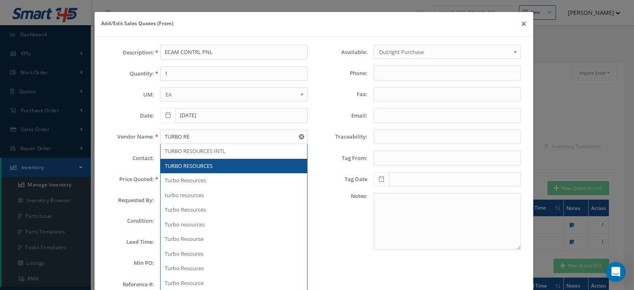
click at [186, 163] on span "TURBO RESOURCES" at bounding box center [189, 165] width 48 height 7
type input "TURBO RESOURCES"
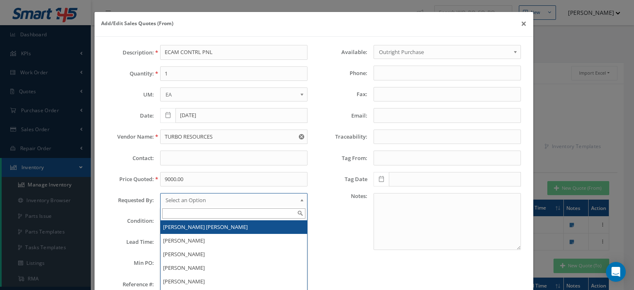
click at [194, 198] on span "Select an Option" at bounding box center [231, 200] width 131 height 10
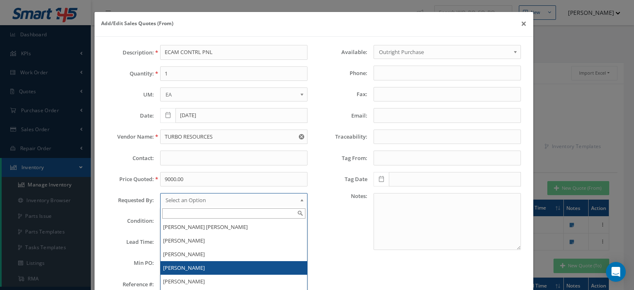
click at [190, 262] on li "[PERSON_NAME]" at bounding box center [234, 268] width 147 height 14
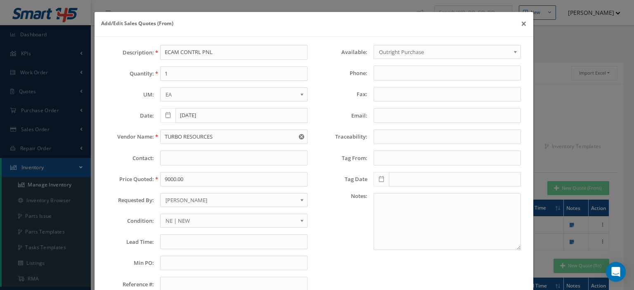
click at [183, 214] on link "NE | NEW" at bounding box center [233, 221] width 147 height 14
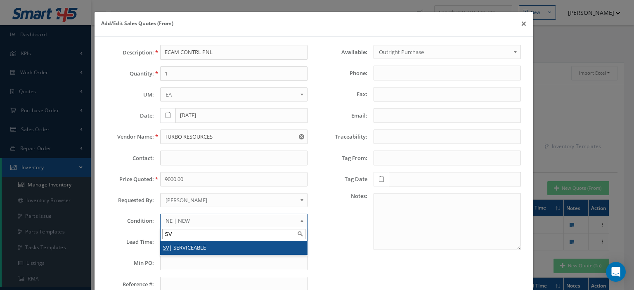
type input "SV"
click at [187, 245] on li "SV | SERVICEABLE" at bounding box center [234, 248] width 147 height 14
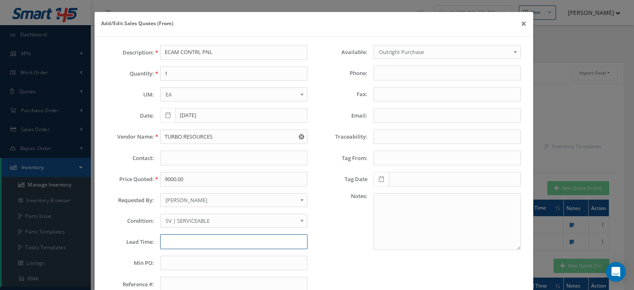
click at [178, 238] on input "text" at bounding box center [233, 242] width 147 height 15
paste input "Tag by XK8R253Y CROSS-CHECK AVIATION"
click at [286, 237] on input "STK-Tag by XK8R253Y CROSS-CHECK AVIATION--" at bounding box center [233, 242] width 147 height 15
paste input "Tag date [DATE]"
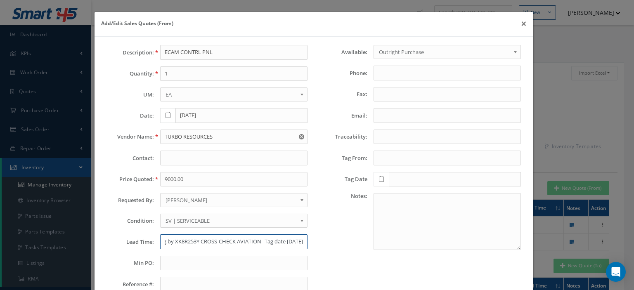
type input "STK-Tag by XK8R253Y CROSS-CHECK AVIATION--Tag date [DATE]"
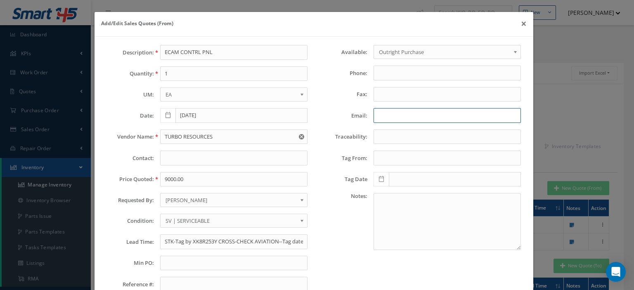
click at [390, 114] on input "Email:" at bounding box center [447, 115] width 147 height 15
paste input "[EMAIL_ADDRESS][DOMAIN_NAME]"
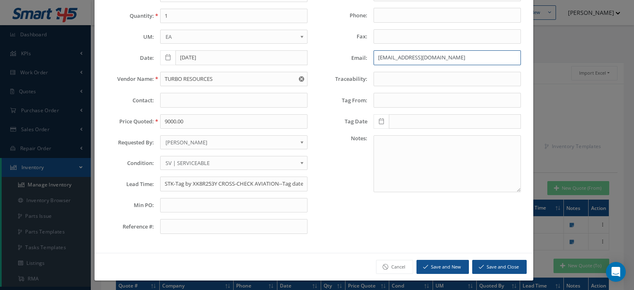
type input "[EMAIL_ADDRESS][DOMAIN_NAME]"
click at [495, 264] on button "Save and Close" at bounding box center [499, 267] width 55 height 14
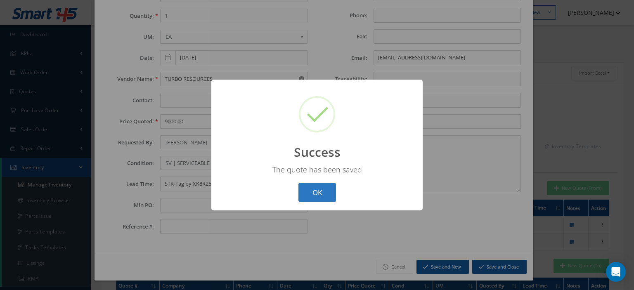
click at [322, 184] on button "OK" at bounding box center [318, 192] width 38 height 19
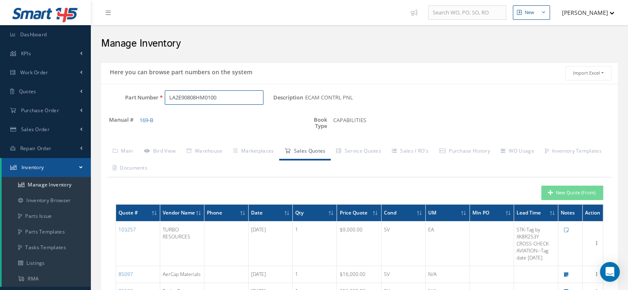
drag, startPoint x: 221, startPoint y: 99, endPoint x: 123, endPoint y: 97, distance: 97.5
click at [132, 95] on div "Part Number LA2E90808HM0100" at bounding box center [187, 97] width 172 height 15
paste input "JANTX2N6250"
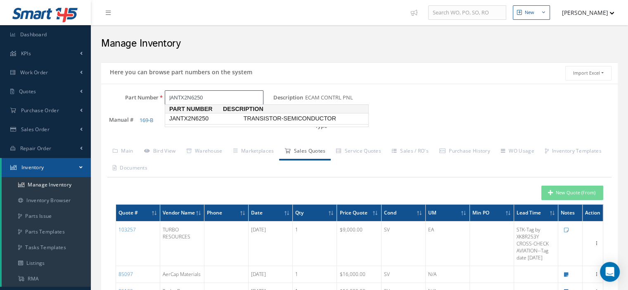
click at [200, 120] on span "JANTX2N6250" at bounding box center [205, 118] width 74 height 9
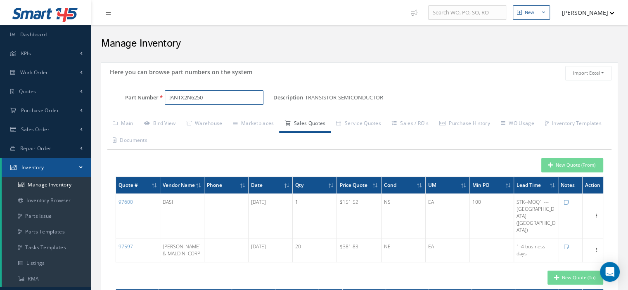
type input "JANTX2N6250"
click at [563, 171] on button "New Quote (From)" at bounding box center [572, 165] width 62 height 14
type input "TRANSISTOR-SEMICONDUCTOR"
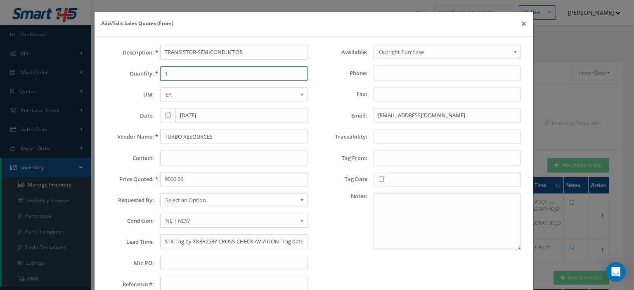
click at [169, 74] on input "1" at bounding box center [233, 73] width 147 height 15
click at [177, 137] on input "TURBO RESOURCES" at bounding box center [233, 137] width 147 height 15
drag, startPoint x: 174, startPoint y: 75, endPoint x: 147, endPoint y: 72, distance: 27.4
click at [147, 72] on div "Quantity: 1" at bounding box center [207, 73] width 213 height 15
type input "20"
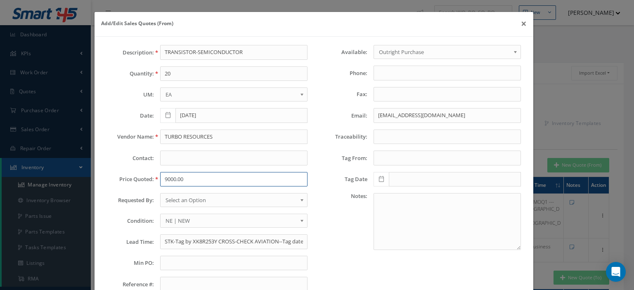
click at [164, 180] on input "9000.00" at bounding box center [233, 179] width 147 height 15
paste input "381.83"
type input "381.83"
click at [193, 199] on span "Select an Option" at bounding box center [231, 200] width 131 height 10
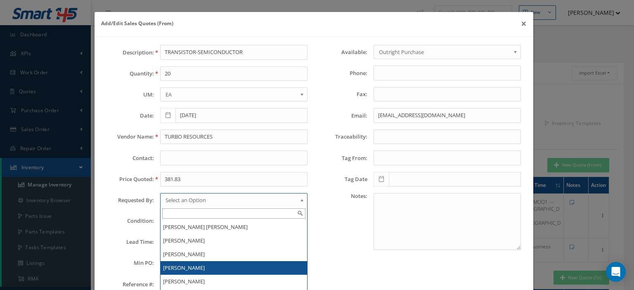
click at [179, 263] on li "[PERSON_NAME]" at bounding box center [234, 268] width 147 height 14
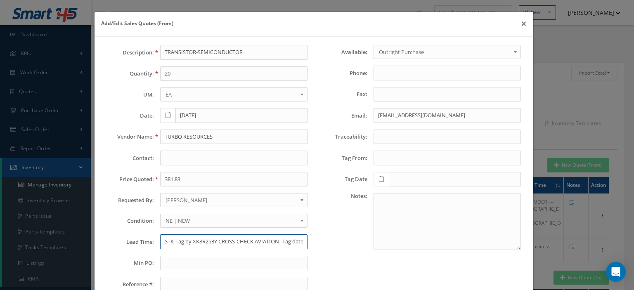
click at [178, 242] on input "STK-Tag by XK8R253Y CROSS-CHECK AVIATION--Tag date [DATE]" at bounding box center [233, 242] width 147 height 15
paste input ": 1-4 business days"
click at [165, 244] on input ": 1-4 business days" at bounding box center [233, 242] width 147 height 15
drag, startPoint x: 195, startPoint y: 242, endPoint x: 175, endPoint y: 242, distance: 19.8
click at [175, 242] on input "1-4 business days" at bounding box center [233, 242] width 147 height 15
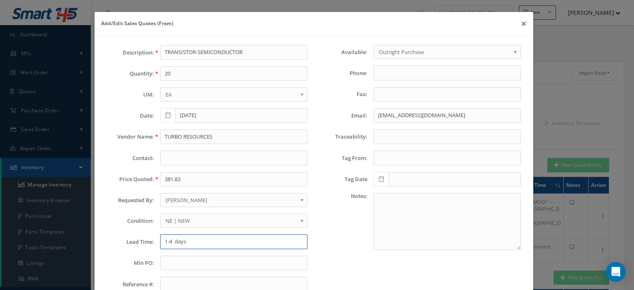
type input "1-4 days"
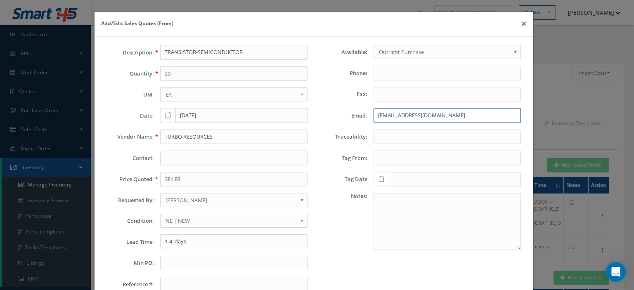
click at [377, 116] on input "[EMAIL_ADDRESS][DOMAIN_NAME]" at bounding box center [447, 115] width 147 height 15
paste input "[PERSON_NAME][EMAIL_ADDRESS][PERSON_NAME][DOMAIN_NAME]"
type input "[PERSON_NAME][EMAIL_ADDRESS][PERSON_NAME][DOMAIN_NAME]"
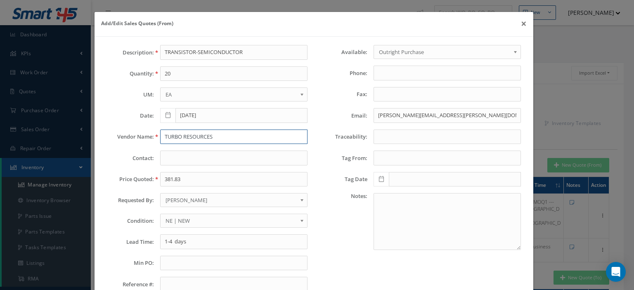
click at [178, 135] on input "TURBO RESOURCES" at bounding box center [233, 137] width 147 height 15
paste input "[PERSON_NAME] & MALDINI CORPORATION"
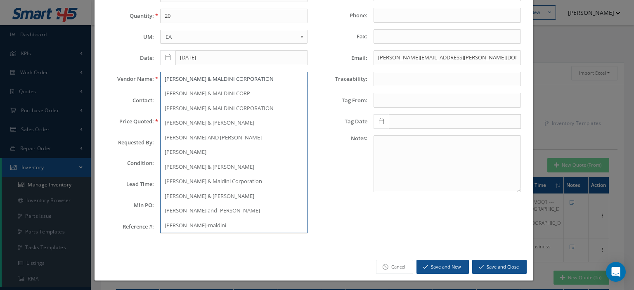
type input "[PERSON_NAME] & MALDINI CORPORATION"
click at [474, 263] on button "Save and Close" at bounding box center [499, 267] width 55 height 14
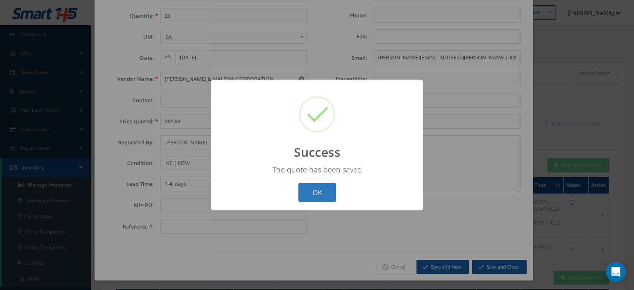
click at [317, 191] on button "OK" at bounding box center [318, 192] width 38 height 19
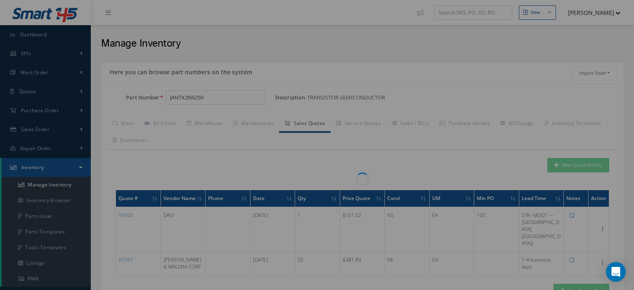
scroll to position [0, 0]
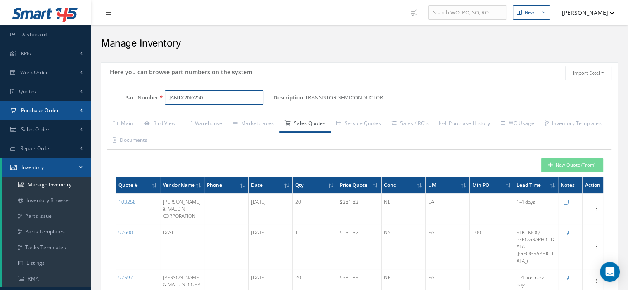
click at [48, 100] on div "Smart 145 Dashboard KPIs Work Order Work Order Work Order Preview" at bounding box center [314, 201] width 628 height 402
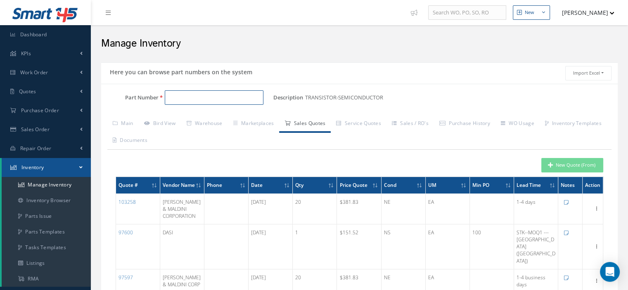
click at [186, 97] on input "Part Number" at bounding box center [214, 97] width 99 height 15
paste input "CA3140T"
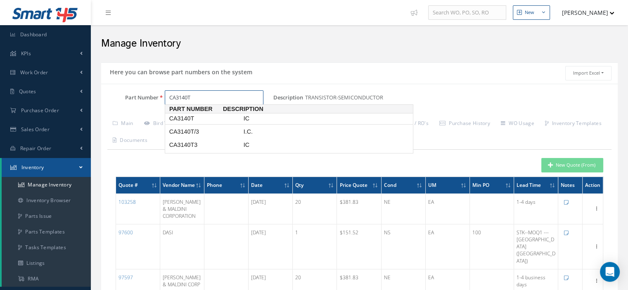
click at [188, 117] on span "CA3140T" at bounding box center [205, 118] width 74 height 9
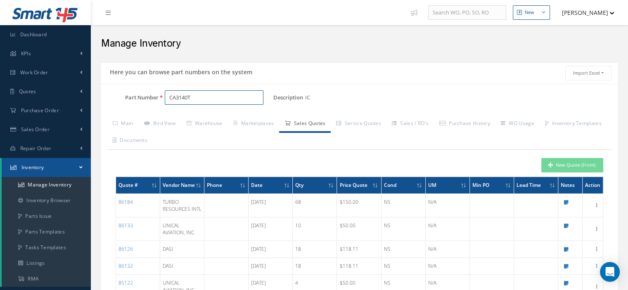
type input "CA3140T"
click at [559, 164] on button "New Quote (From)" at bounding box center [572, 165] width 62 height 14
type input "IC"
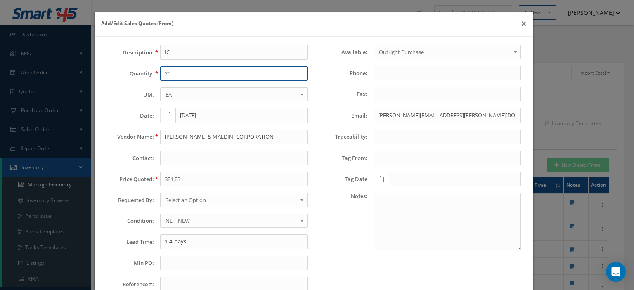
click at [187, 71] on input "20" at bounding box center [233, 73] width 147 height 15
type input "10"
click at [194, 138] on input "[PERSON_NAME] & MALDINI CORPORATION" at bounding box center [233, 137] width 147 height 15
type input "DASI"
click at [184, 176] on div "Description: IC Quantity: 10 UM: EA FT IN LB EA Date: [DATE] Vendor Name: [PERS…" at bounding box center [207, 172] width 213 height 254
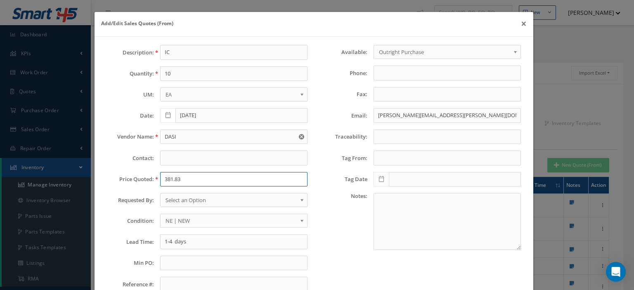
click at [166, 180] on input "381.83" at bounding box center [233, 179] width 147 height 15
paste input "118.00"
type input "118.00"
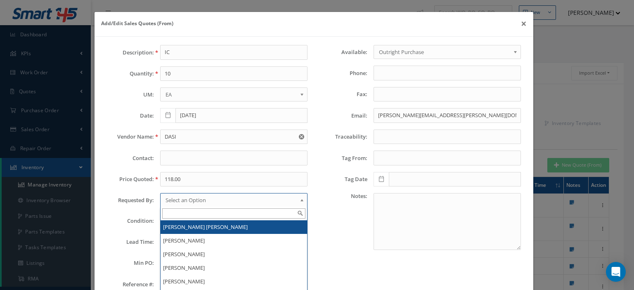
click at [185, 202] on span "Select an Option" at bounding box center [231, 200] width 131 height 10
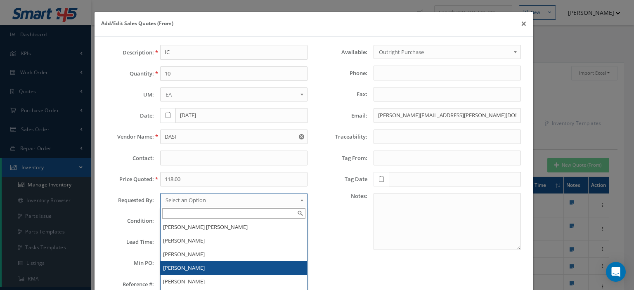
click at [186, 268] on li "[PERSON_NAME]" at bounding box center [234, 268] width 147 height 14
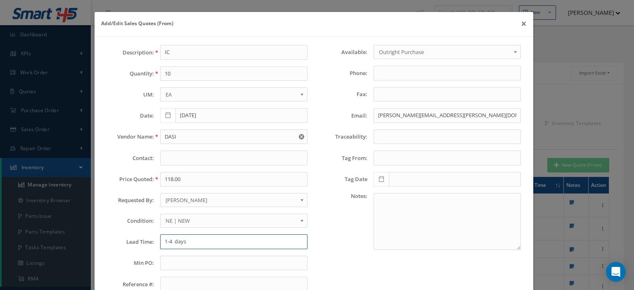
click at [176, 241] on input "1-4 days" at bounding box center [233, 242] width 147 height 15
type input "STK"
click at [179, 270] on div "Description: IC Quantity: 10 UM: EA FT IN LB EA Date: [DATE] Vendor Name: [PERS…" at bounding box center [207, 172] width 213 height 254
click at [180, 264] on input "text" at bounding box center [233, 263] width 147 height 15
type input "100"
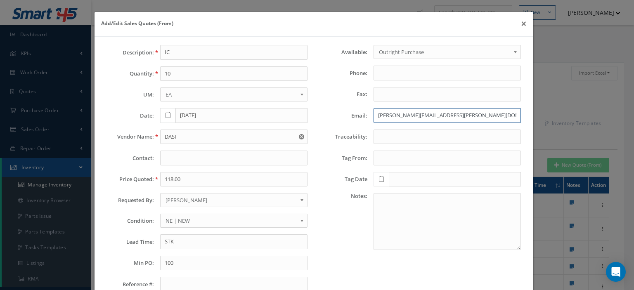
click at [375, 114] on input "[PERSON_NAME][EMAIL_ADDRESS][PERSON_NAME][DOMAIN_NAME]" at bounding box center [447, 115] width 147 height 15
paste input "[PERSON_NAME]<[PERSON_NAME][EMAIL_ADDRESS][DOMAIN_NAME]>"
drag, startPoint x: 410, startPoint y: 115, endPoint x: 320, endPoint y: 118, distance: 89.2
click at [348, 116] on div "Email: [PERSON_NAME]<[EMAIL_ADDRESS][PERSON_NAME][DOMAIN_NAME]>" at bounding box center [420, 115] width 213 height 15
click at [470, 114] on input "[EMAIL_ADDRESS][PERSON_NAME][DOMAIN_NAME]>" at bounding box center [447, 115] width 147 height 15
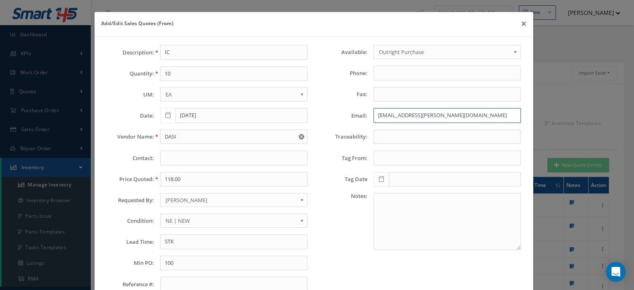
type input "[EMAIL_ADDRESS][PERSON_NAME][DOMAIN_NAME]"
click at [207, 218] on span "NE | NEW" at bounding box center [231, 221] width 131 height 10
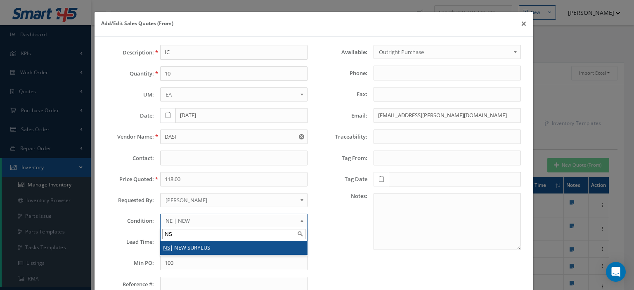
type input "NS"
click at [202, 247] on li "NS | NEW SURPLUS" at bounding box center [234, 248] width 147 height 14
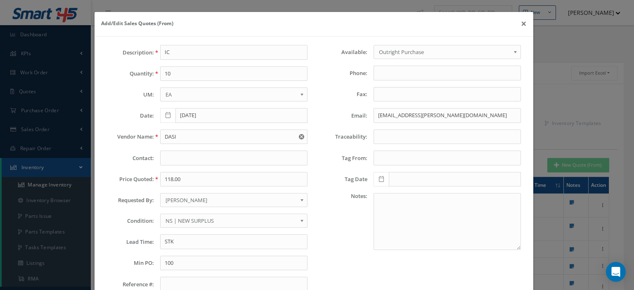
scroll to position [58, 0]
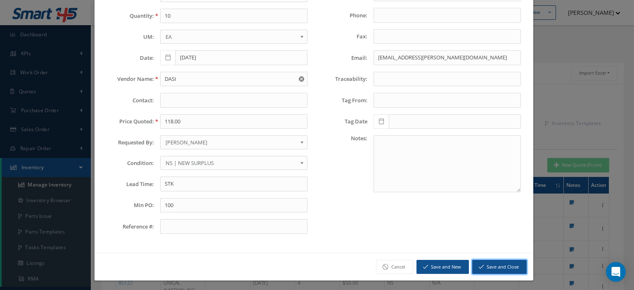
drag, startPoint x: 495, startPoint y: 259, endPoint x: 499, endPoint y: 266, distance: 7.8
click at [496, 261] on button "Save and Close" at bounding box center [499, 267] width 55 height 14
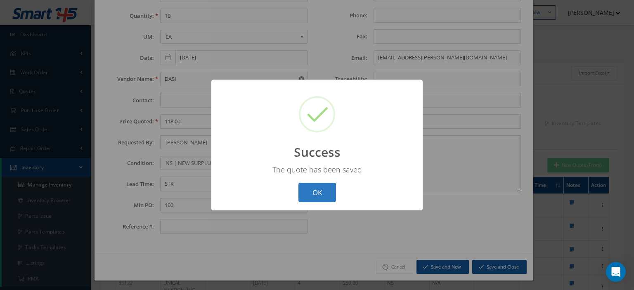
click at [325, 194] on button "OK" at bounding box center [318, 192] width 38 height 19
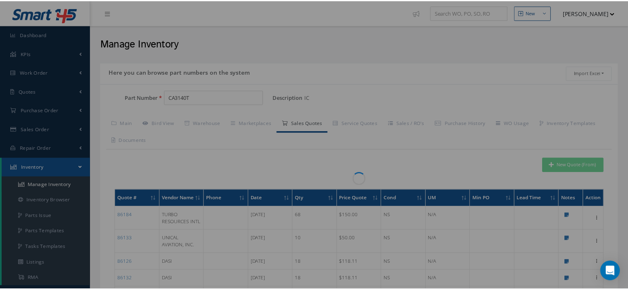
scroll to position [0, 0]
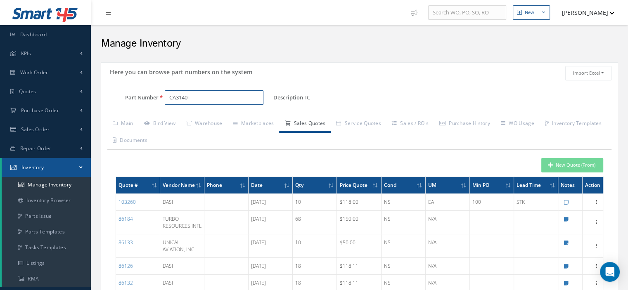
click at [188, 97] on input "CA3140T" at bounding box center [214, 97] width 99 height 15
click at [200, 118] on span "CA3140AT" at bounding box center [205, 118] width 74 height 9
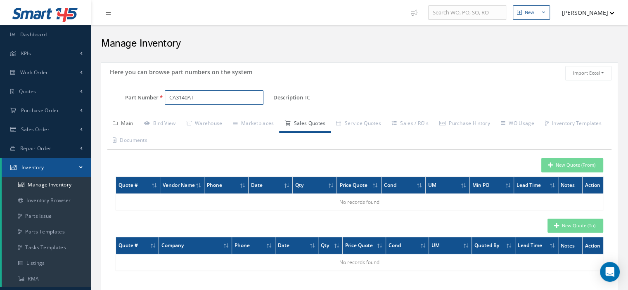
type input "CA3140AT"
click at [126, 121] on link "Main" at bounding box center [122, 124] width 31 height 17
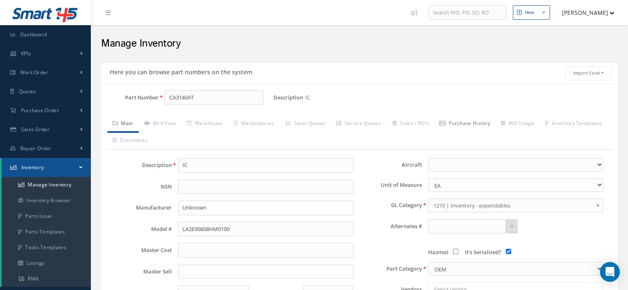
click at [464, 123] on link "Purchase History" at bounding box center [465, 124] width 62 height 17
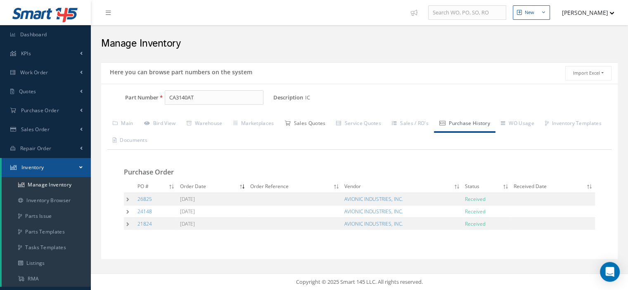
click at [308, 123] on link "Sales Quotes" at bounding box center [305, 124] width 52 height 17
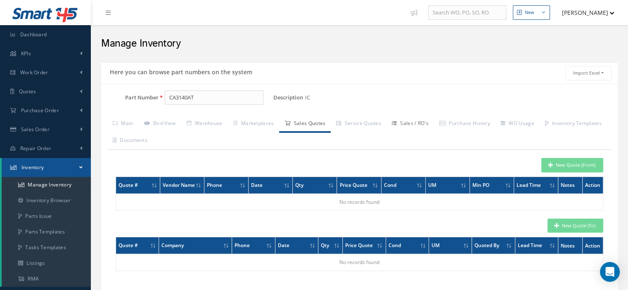
click at [415, 125] on link "Sales / RO's" at bounding box center [409, 124] width 47 height 17
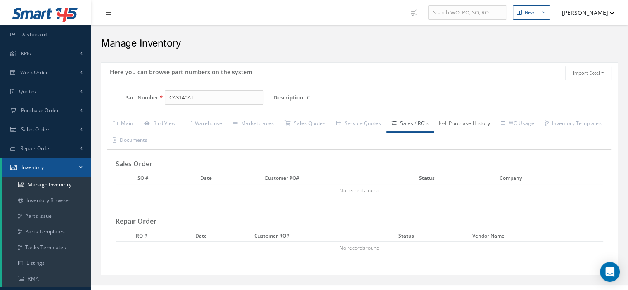
click at [456, 126] on link "Purchase History" at bounding box center [465, 124] width 62 height 17
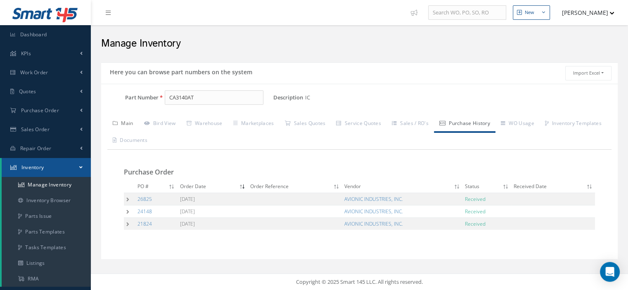
click at [127, 125] on link "Main" at bounding box center [122, 124] width 31 height 17
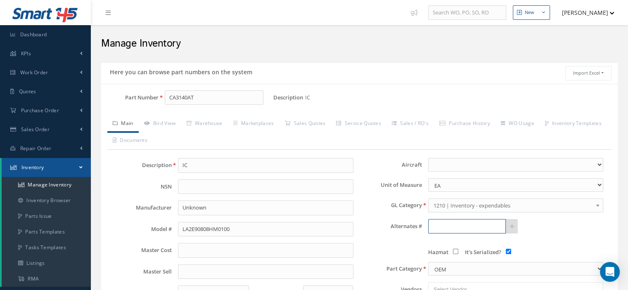
click at [453, 224] on input "text" at bounding box center [467, 226] width 78 height 15
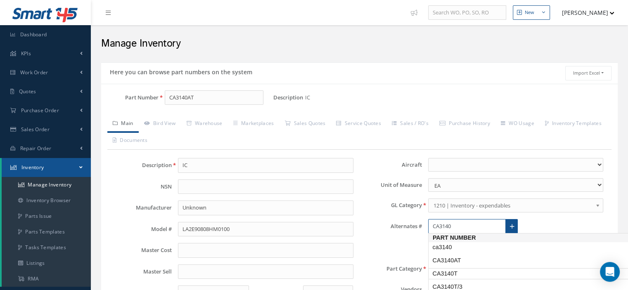
click at [460, 272] on span "CA3140T" at bounding box center [468, 274] width 74 height 9
type input "CA3140T"
click at [512, 225] on icon at bounding box center [512, 227] width 5 height 6
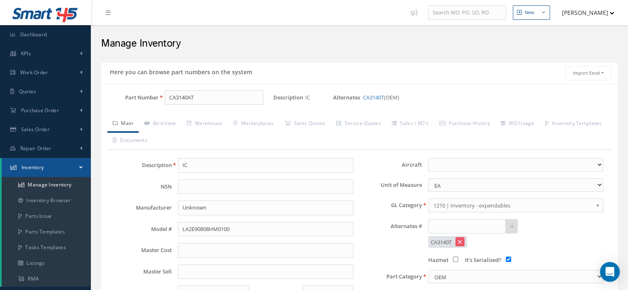
click at [509, 259] on input "It's Serialized?" at bounding box center [508, 259] width 5 height 5
checkbox input "false"
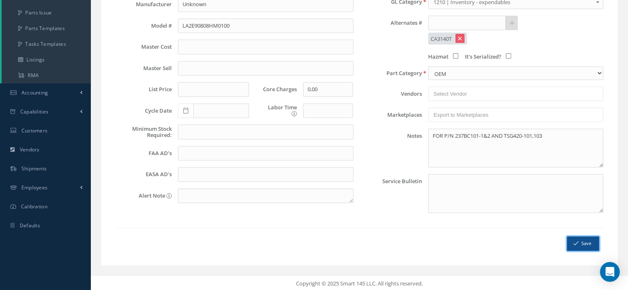
click at [579, 244] on button "Save" at bounding box center [583, 244] width 32 height 14
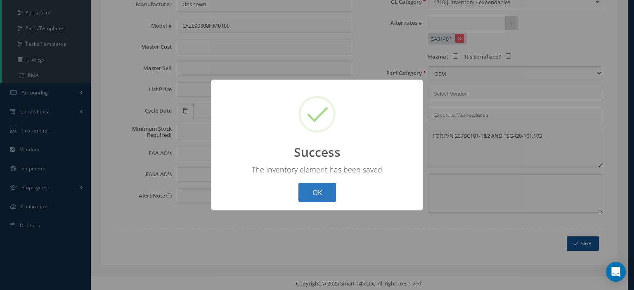
click at [307, 188] on button "OK" at bounding box center [318, 192] width 38 height 19
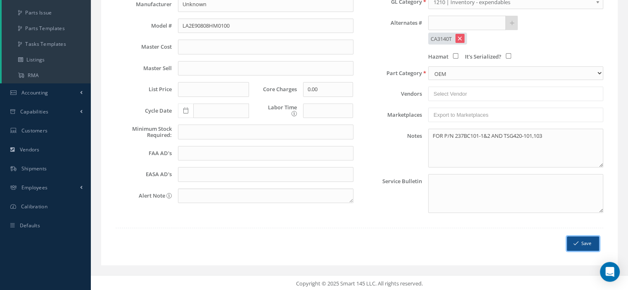
scroll to position [0, 0]
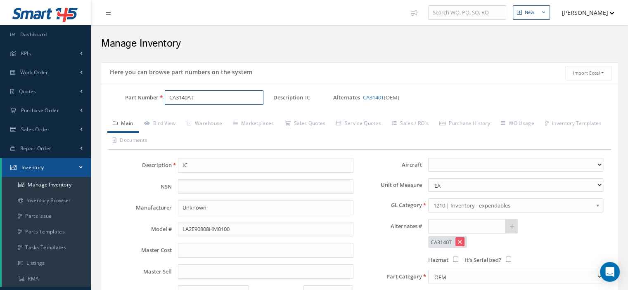
click at [97, 104] on div "Here you can browse part numbers on the system Import Excel to undefined Column…" at bounding box center [359, 270] width 529 height 417
click at [204, 99] on input "63211649001-R02" at bounding box center [214, 97] width 99 height 15
type input "63211649001-R02"
click at [124, 122] on link "Main" at bounding box center [122, 124] width 31 height 17
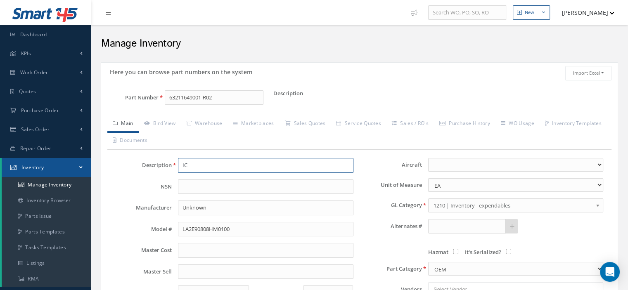
click at [209, 159] on input "IC" at bounding box center [265, 165] width 175 height 15
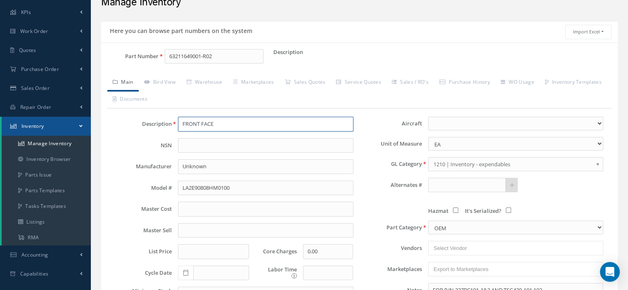
scroll to position [83, 0]
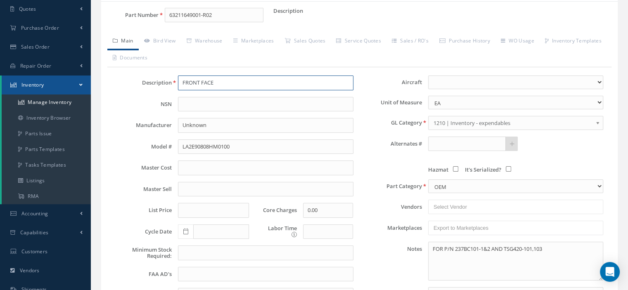
type input "FRONT FACE"
click at [446, 245] on textarea "FOR P/N 237BC101-1&2 AND TSG420-101,103" at bounding box center [515, 261] width 175 height 39
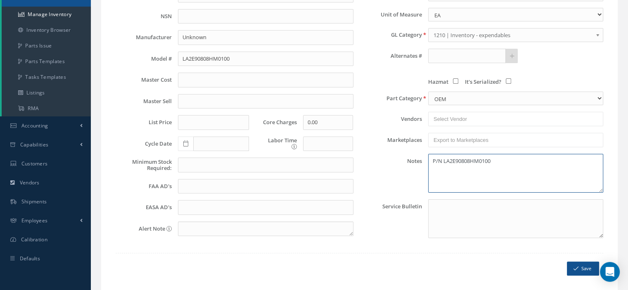
scroll to position [196, 0]
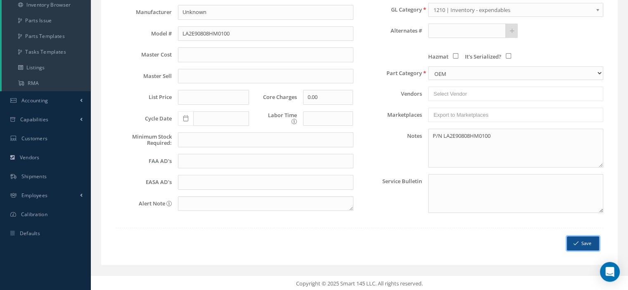
click at [577, 238] on button "Save" at bounding box center [583, 244] width 32 height 14
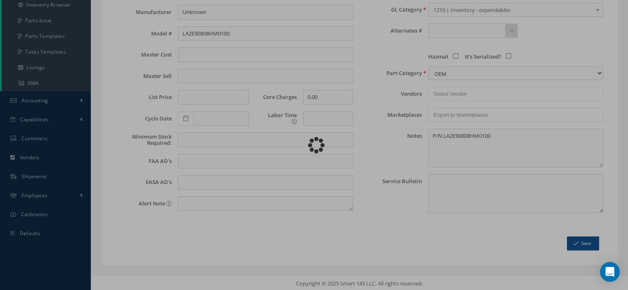
type textarea "P/N LA2E90808HM0100 -- [PERSON_NAME] [DATE] 03:18PM"
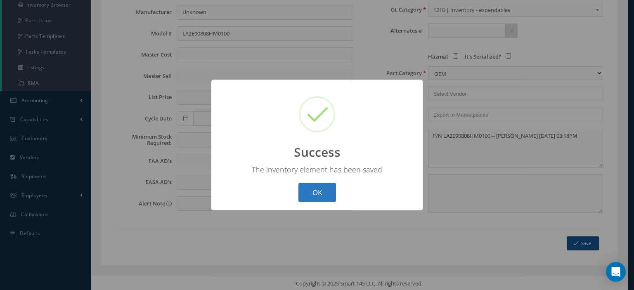
click at [326, 197] on button "OK" at bounding box center [318, 192] width 38 height 19
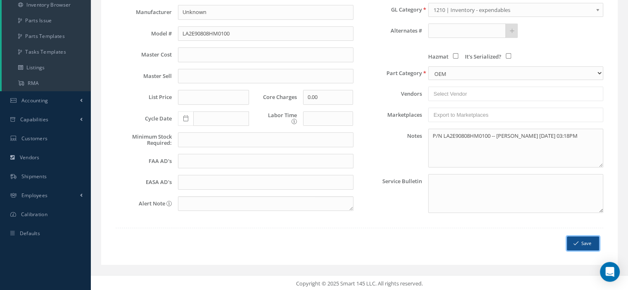
scroll to position [0, 0]
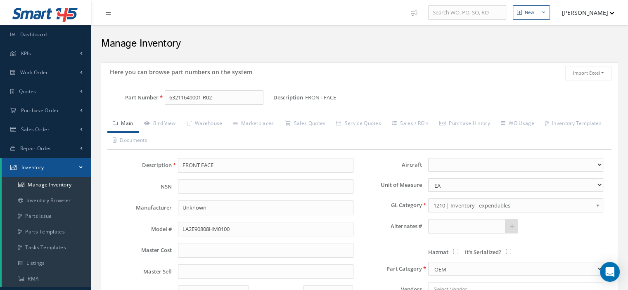
click at [79, 167] on link "Inventory" at bounding box center [46, 167] width 89 height 19
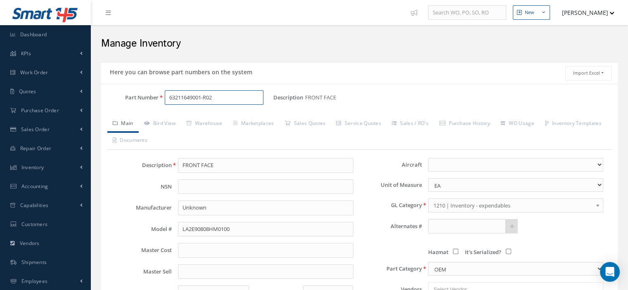
drag, startPoint x: 237, startPoint y: 99, endPoint x: 165, endPoint y: 102, distance: 71.9
click at [170, 101] on input "63211649001-R02" at bounding box center [214, 97] width 99 height 15
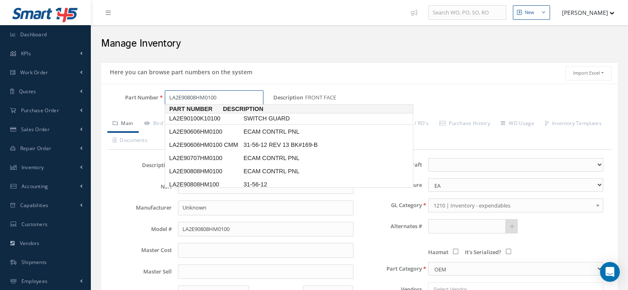
click at [185, 116] on span "LA2E90100K10100" at bounding box center [205, 118] width 74 height 9
type input "LA2E90100K10100"
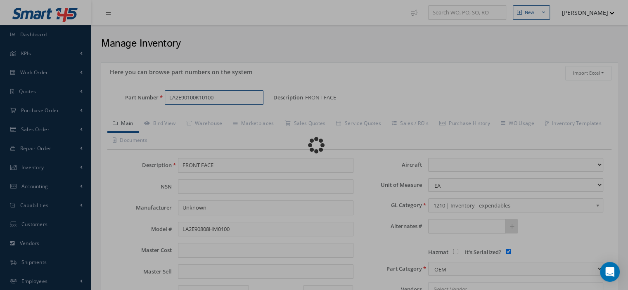
type input "SWITCH GUARD"
select select
checkbox input "true"
type textarea "FOR P/N 35-0L0-1001-04 THESE REPLACED P/N 0256490942 & FA656957-N0M-2"
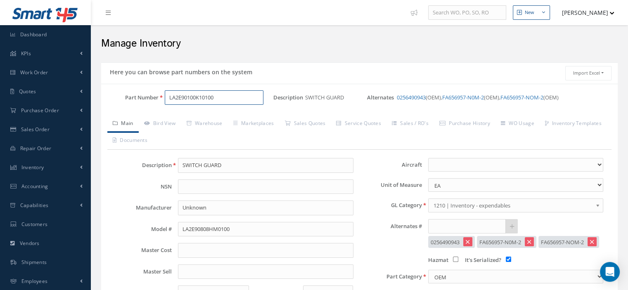
drag, startPoint x: 244, startPoint y: 102, endPoint x: 161, endPoint y: 105, distance: 83.1
click at [162, 105] on div "Part Number LA2E90100K10100" at bounding box center [187, 100] width 172 height 21
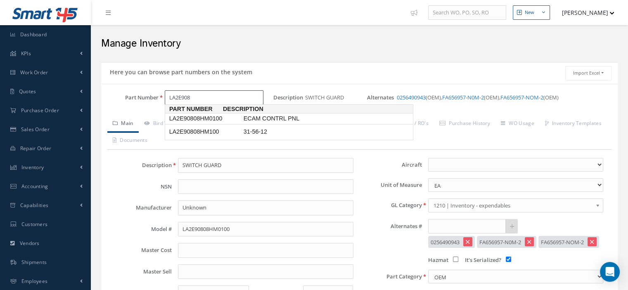
click at [206, 120] on span "LA2E90808HM0100" at bounding box center [205, 118] width 74 height 9
type input "LA2E90808HM0100"
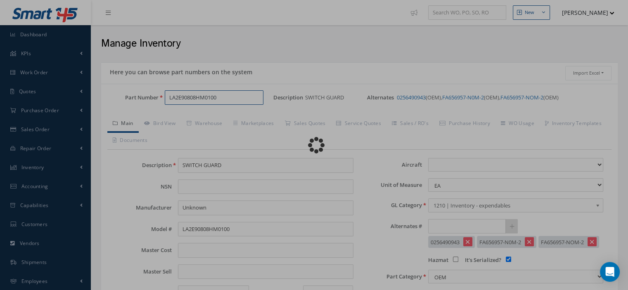
type input "ECAM CONTRL PNL"
type input "AIRBUS"
select select
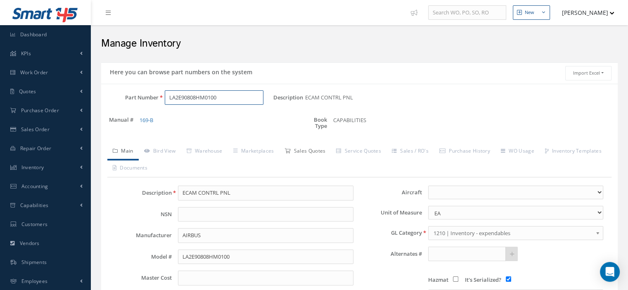
type input "LA2E90808HM0100"
click at [314, 150] on link "Sales Quotes" at bounding box center [305, 151] width 52 height 17
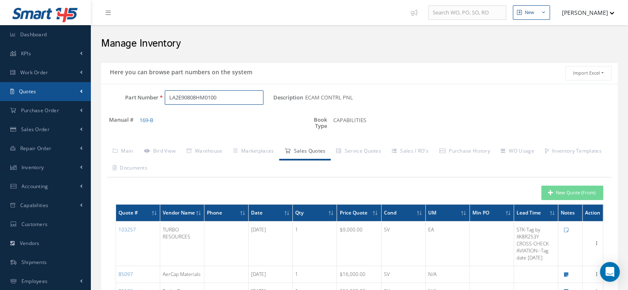
drag, startPoint x: 219, startPoint y: 98, endPoint x: 61, endPoint y: 92, distance: 158.3
click at [63, 92] on div "Smart 145 Dashboard KPIs Work Order Work Order Work Order Preview" at bounding box center [314, 204] width 628 height 409
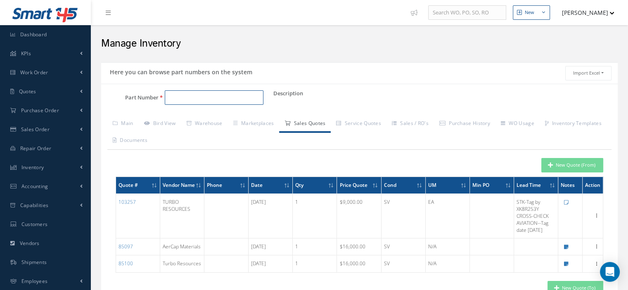
click at [171, 95] on input "Part Number" at bounding box center [214, 97] width 99 height 15
paste input "LA2E90707HM0100"
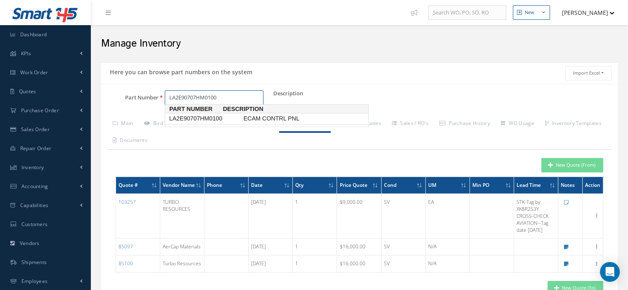
click at [209, 117] on span "LA2E90707HM0100" at bounding box center [205, 118] width 74 height 9
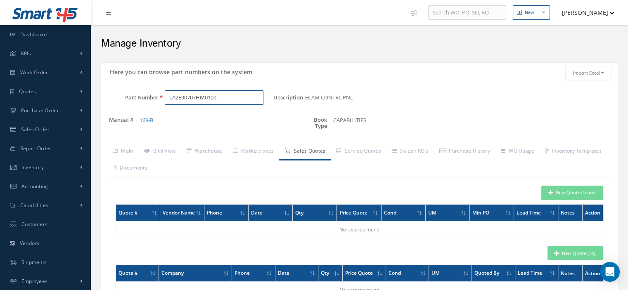
type input "LA2E90707HM0100"
click at [608, 11] on button "[PERSON_NAME]" at bounding box center [584, 13] width 60 height 16
click at [566, 67] on link "Logout" at bounding box center [581, 70] width 66 height 14
